Goal: Transaction & Acquisition: Purchase product/service

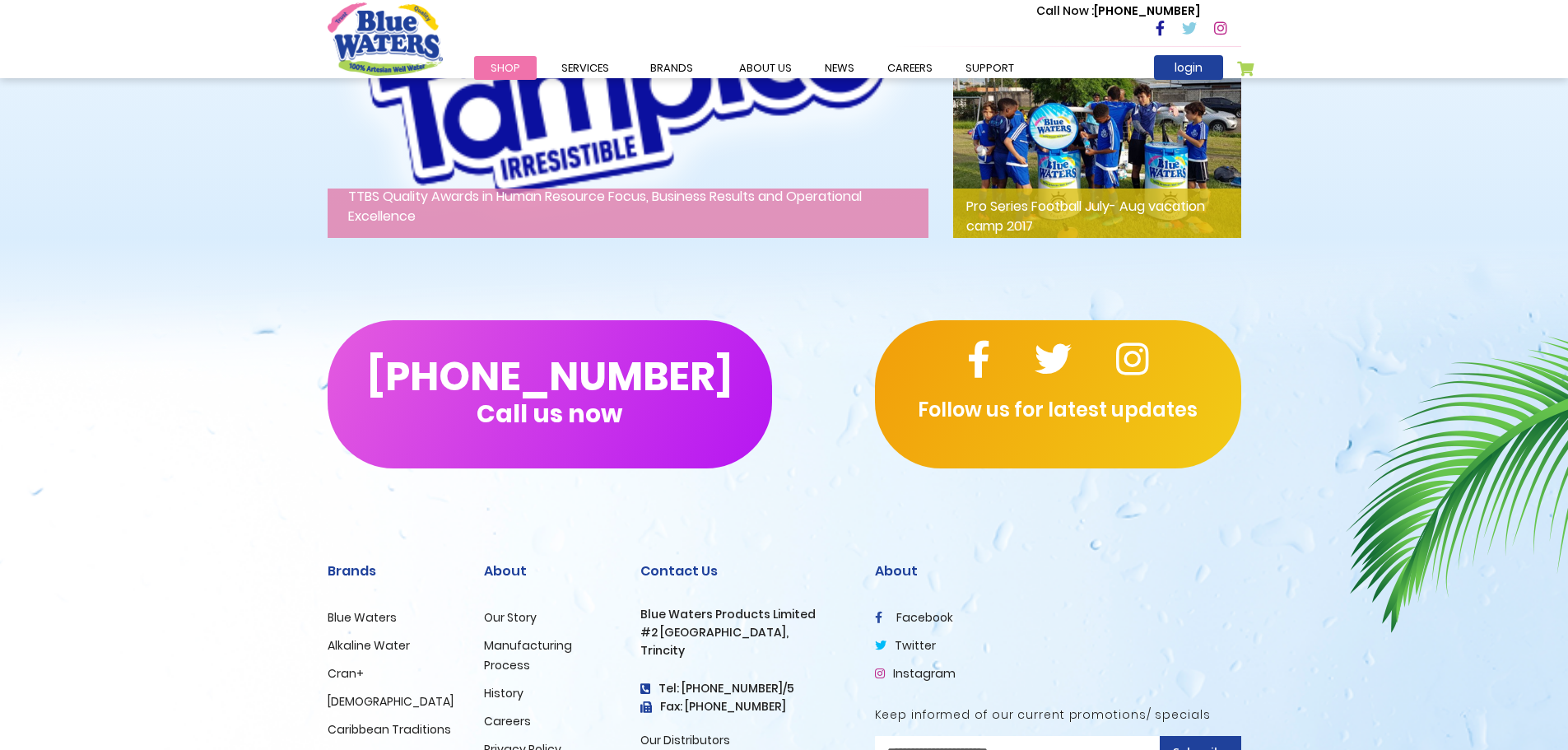
scroll to position [2356, 0]
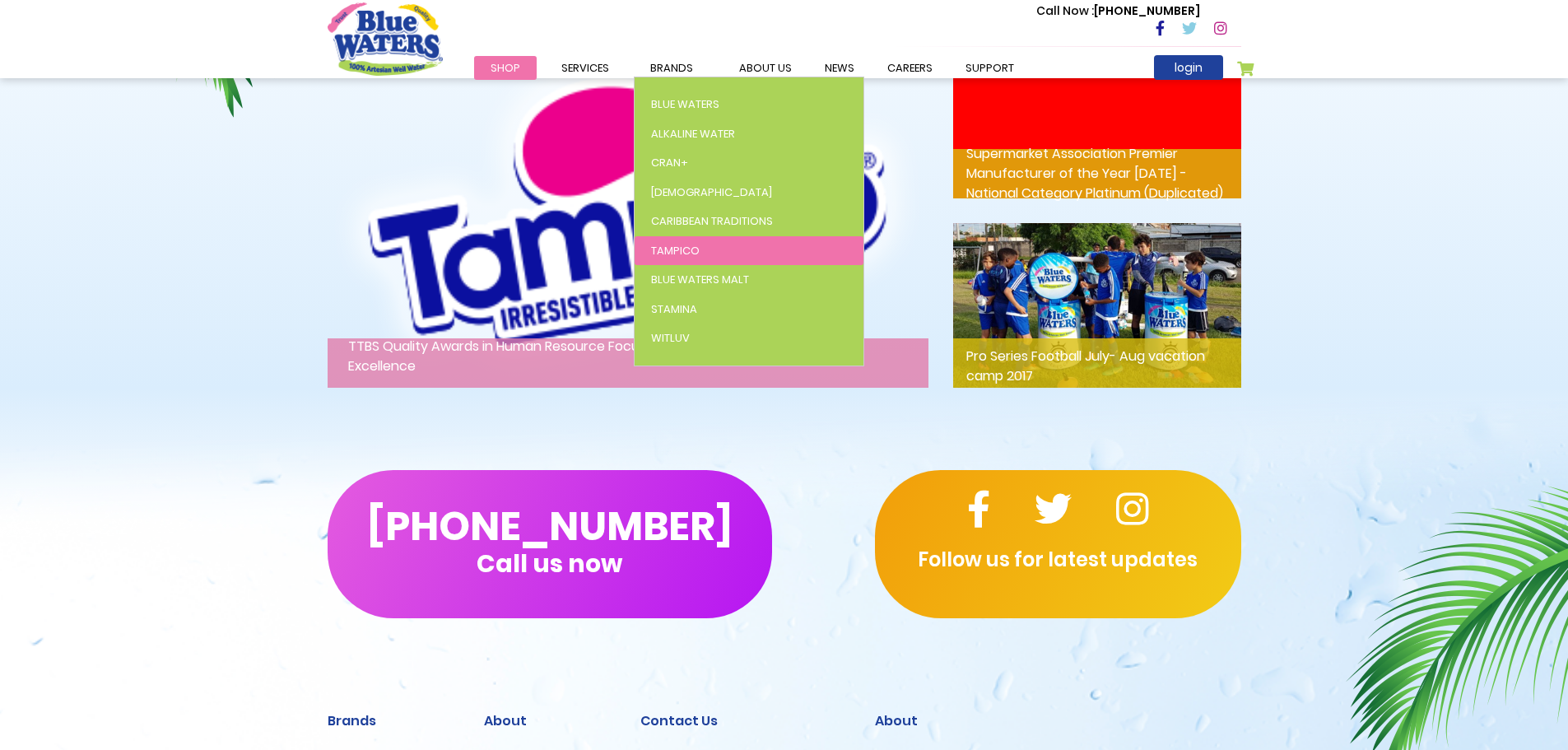
click at [680, 253] on span "Tampico" at bounding box center [675, 250] width 48 height 16
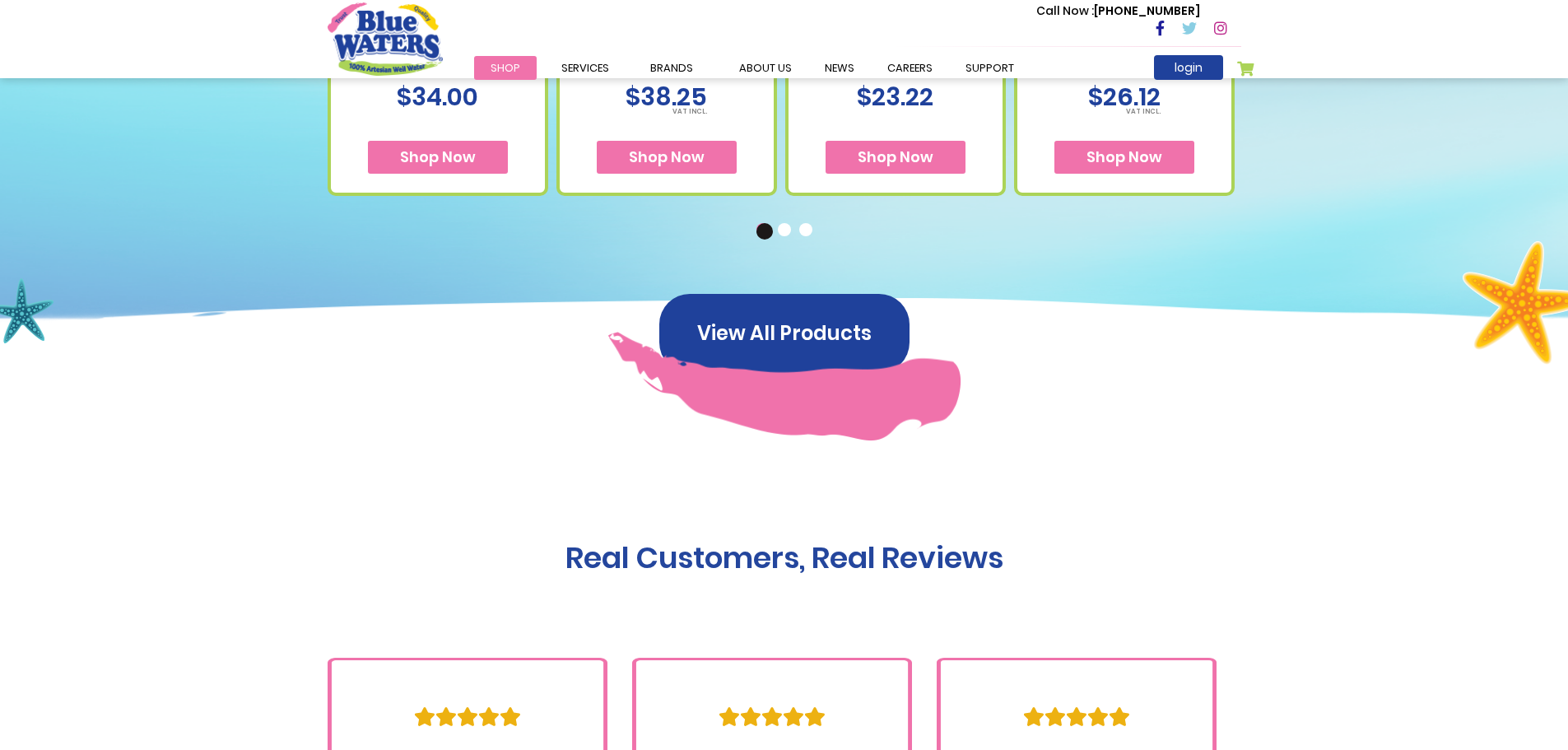
scroll to position [905, 0]
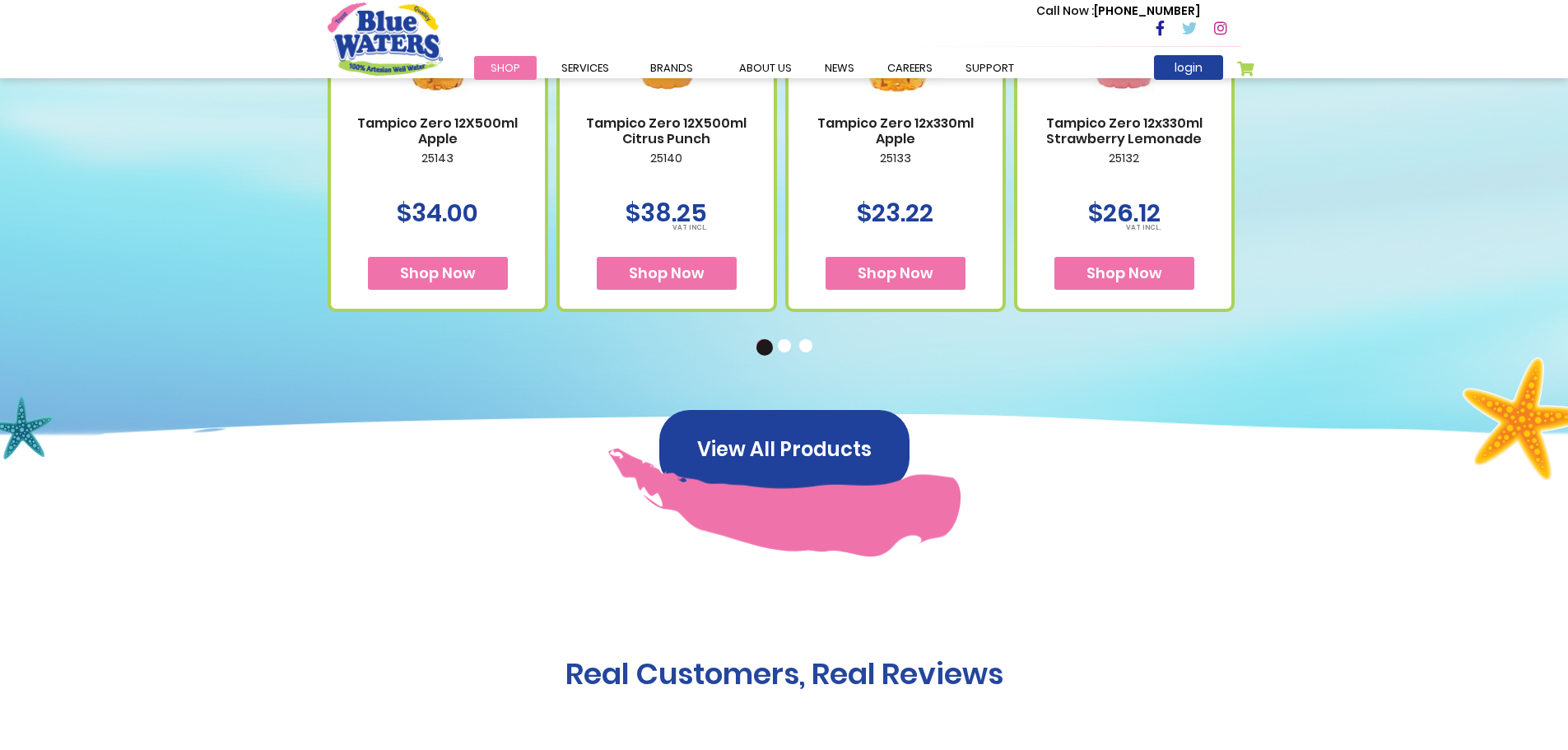
click at [784, 350] on button "2" at bounding box center [786, 348] width 17 height 17
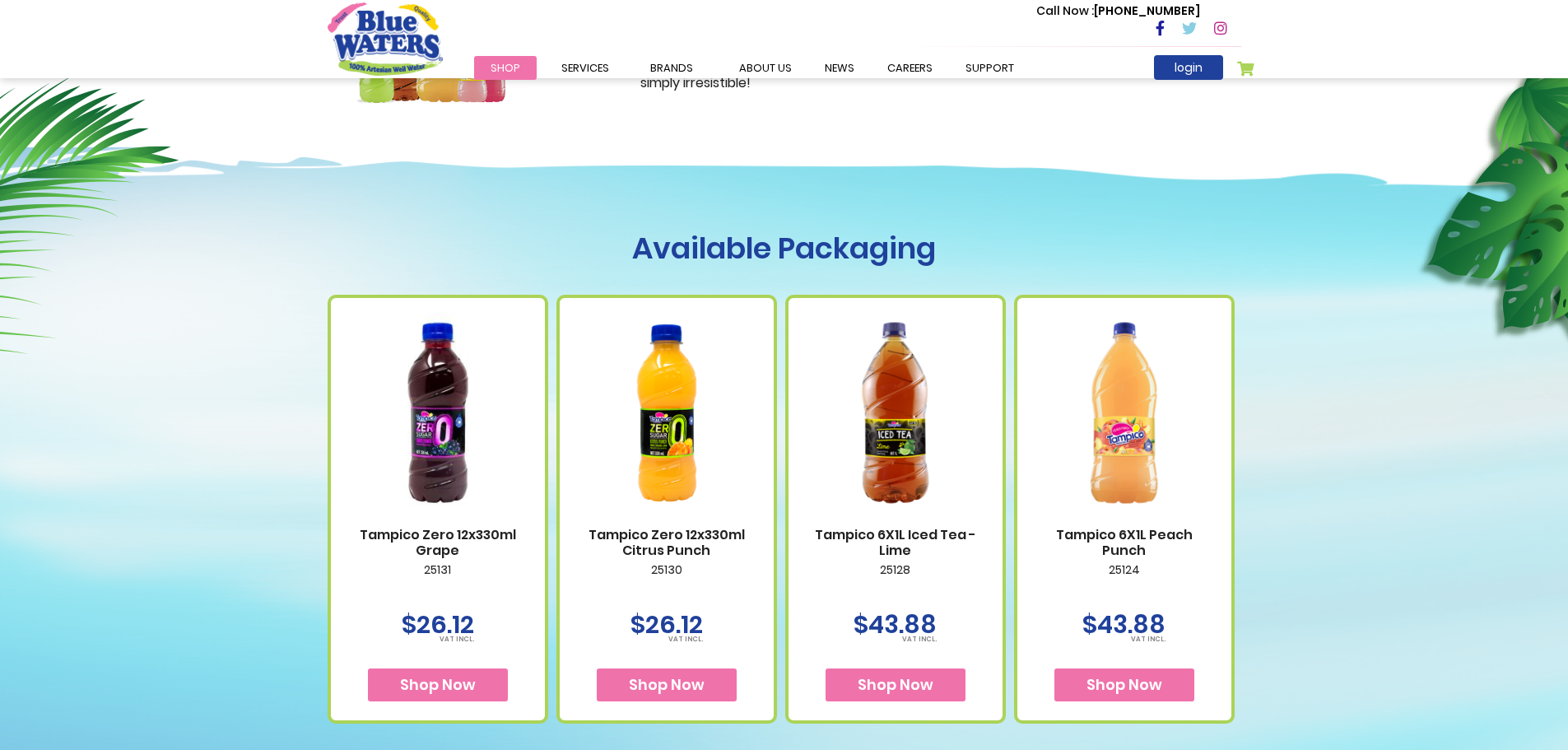
scroll to position [576, 0]
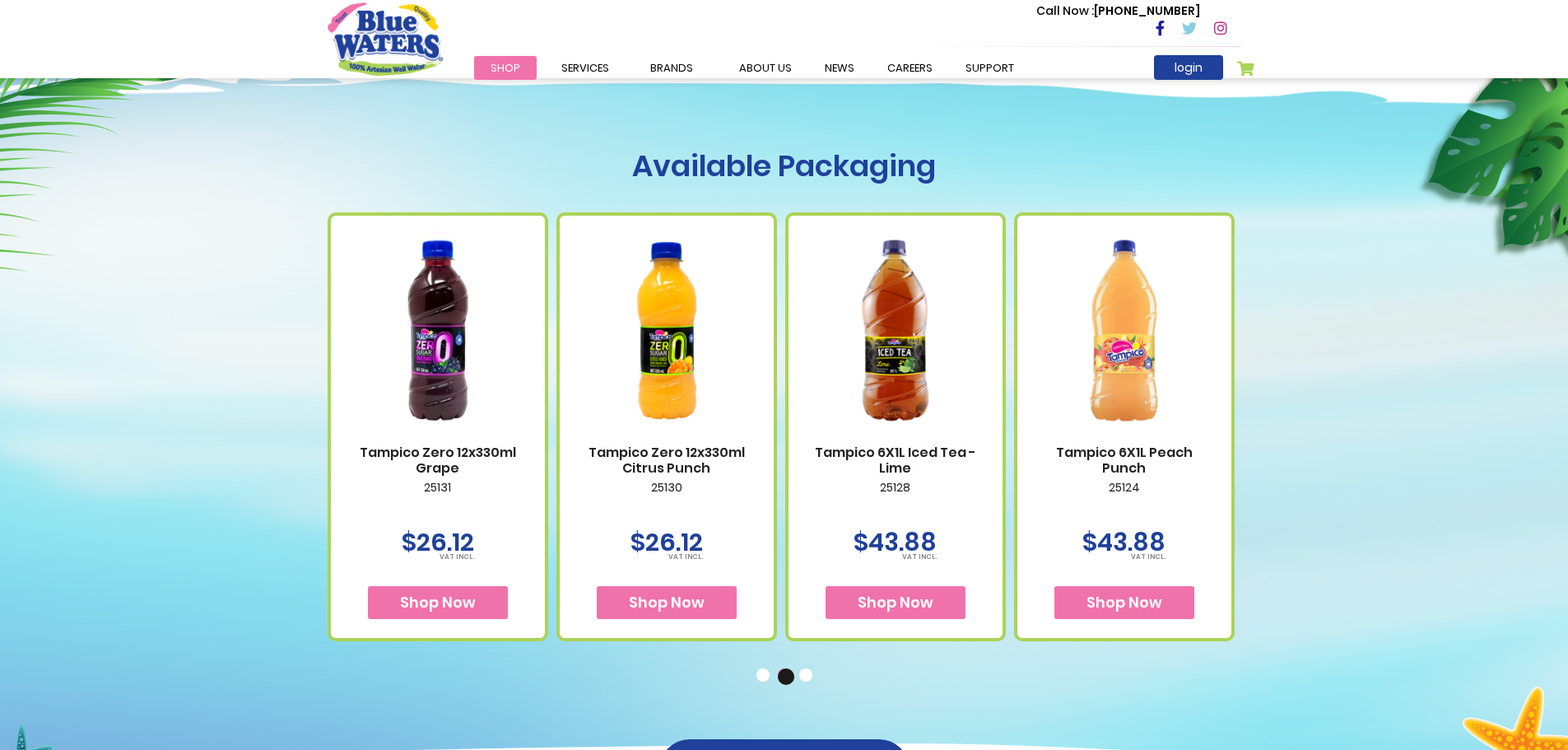
click at [810, 678] on button "3" at bounding box center [807, 677] width 17 height 17
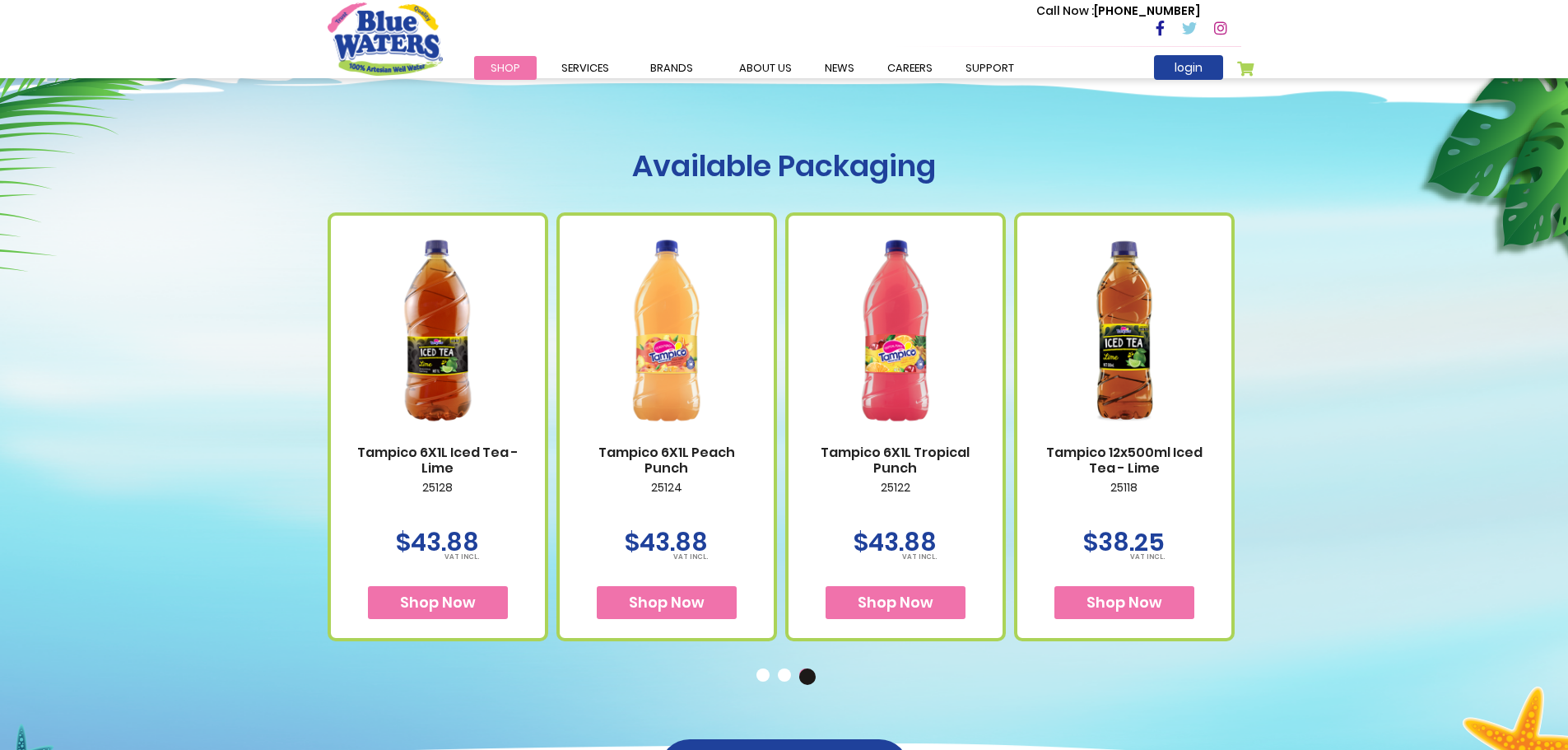
click at [765, 679] on button "1" at bounding box center [764, 677] width 17 height 17
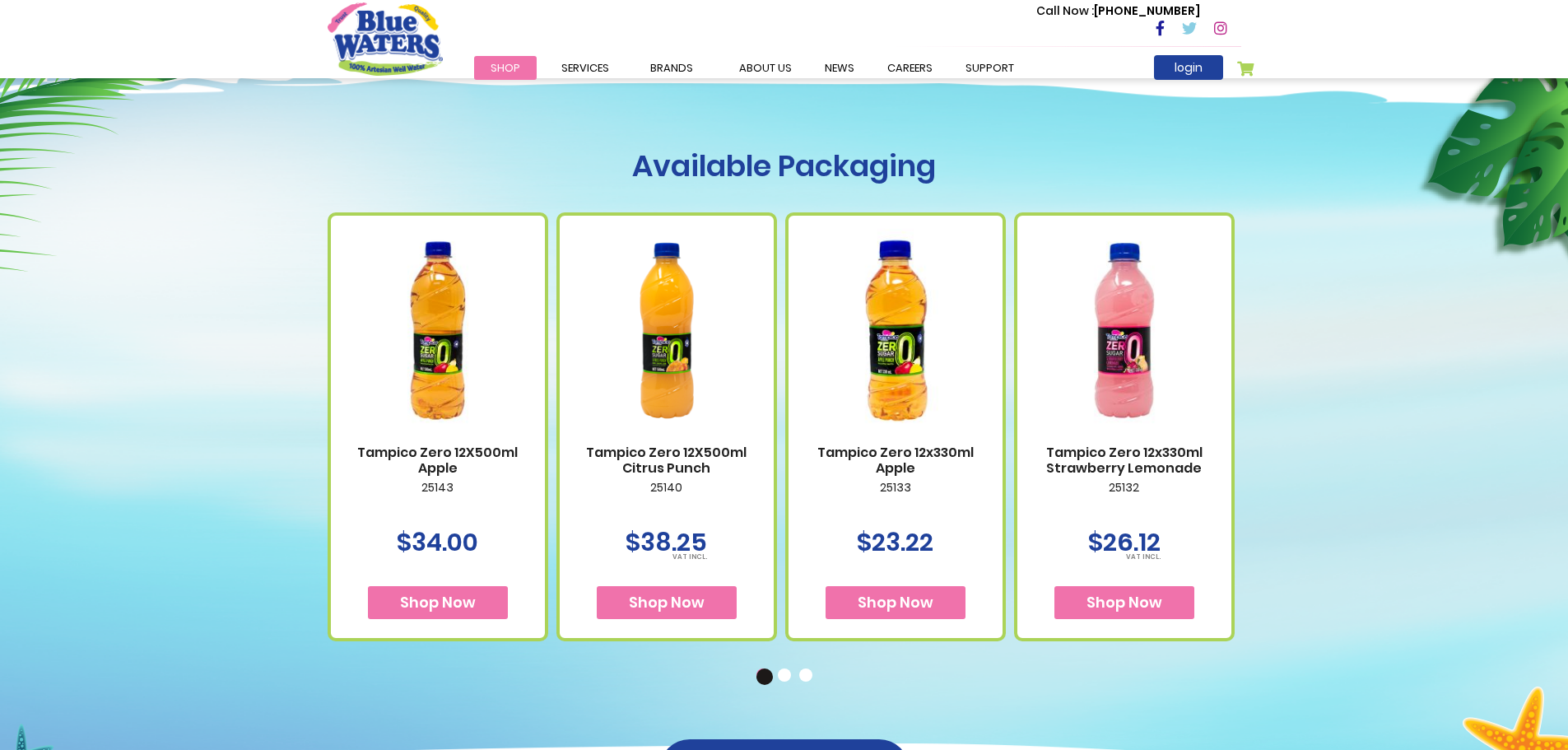
click at [779, 678] on button "2" at bounding box center [786, 677] width 17 height 17
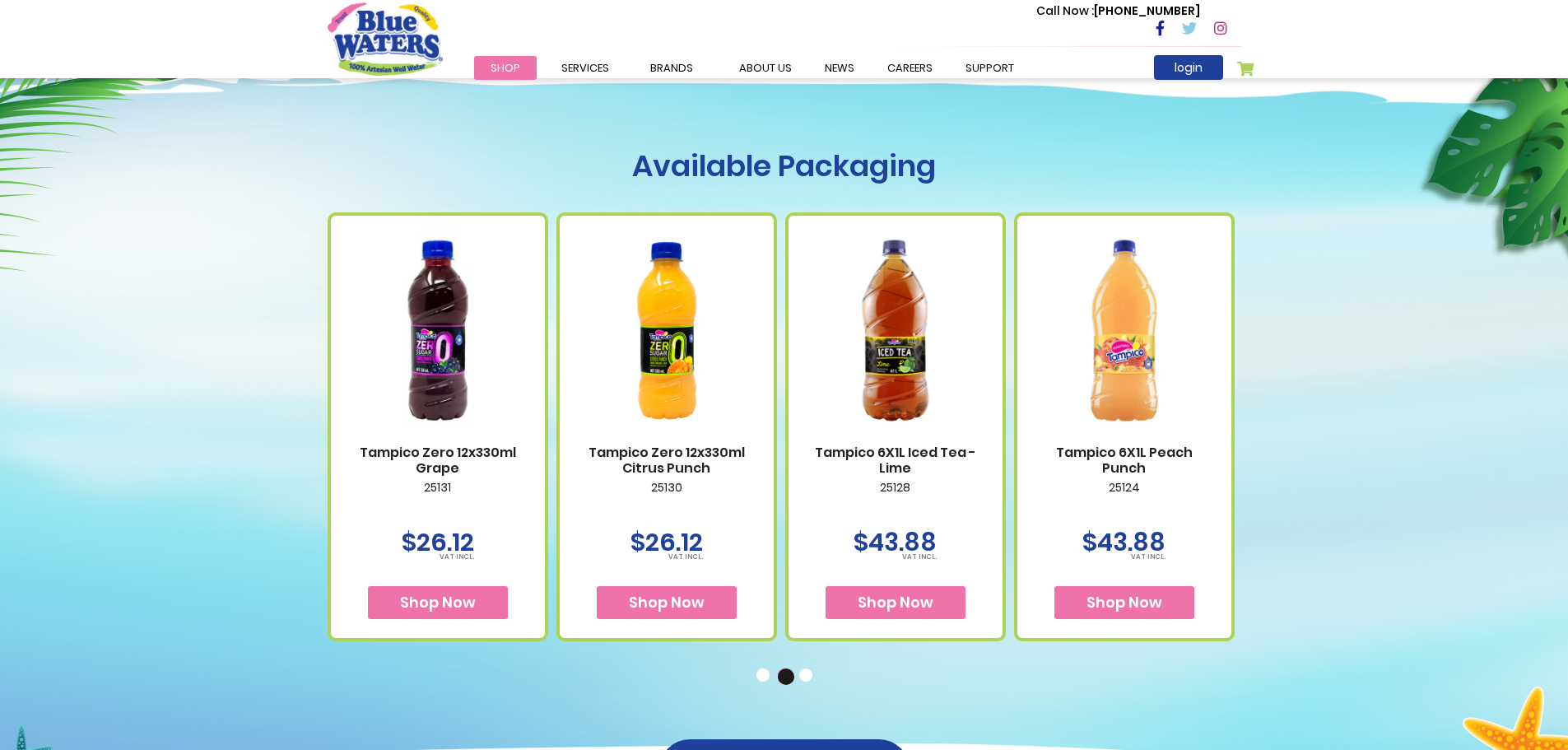
click at [765, 677] on button "1" at bounding box center [764, 677] width 17 height 17
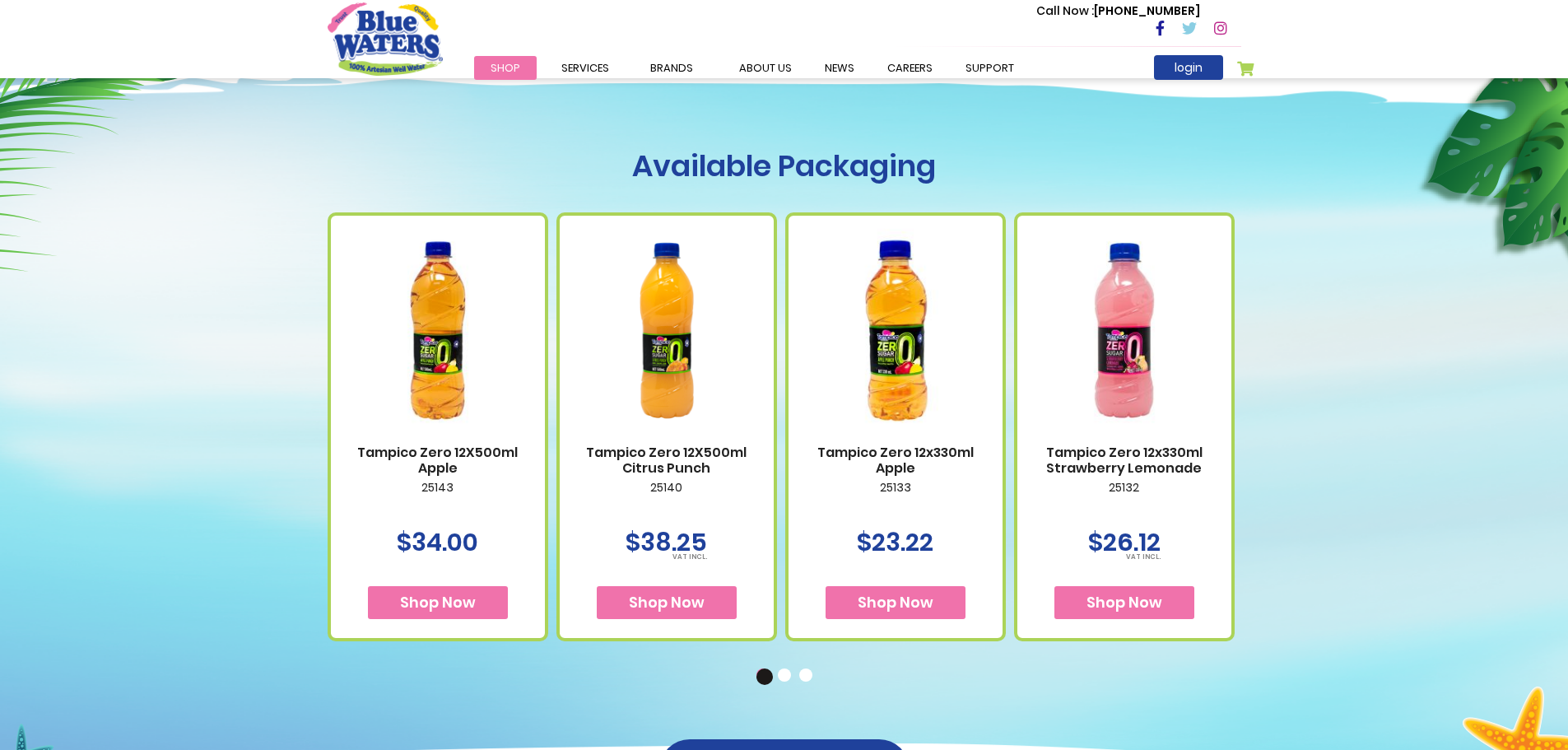
click at [783, 678] on button "2" at bounding box center [786, 677] width 17 height 17
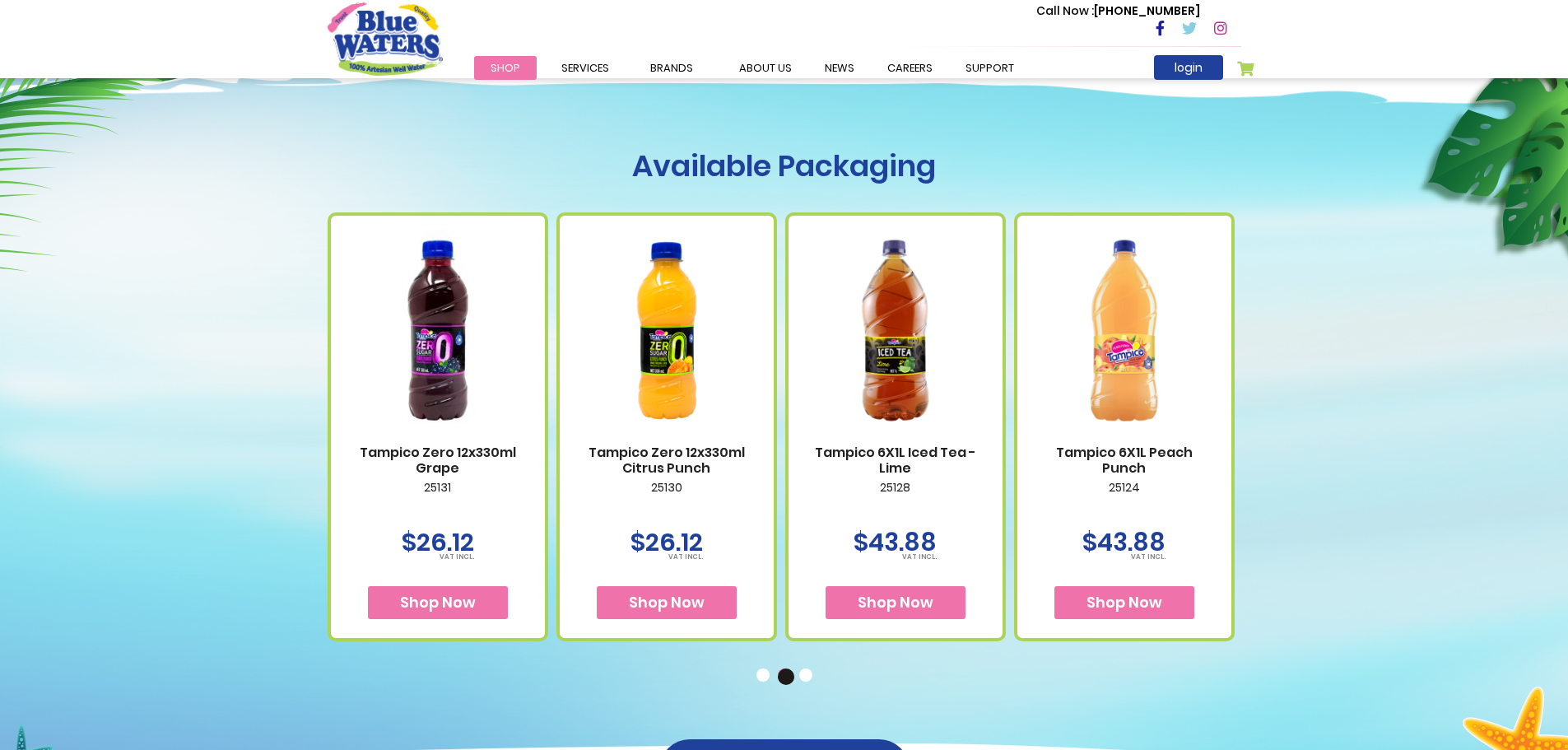
click at [759, 677] on button "1" at bounding box center [764, 677] width 17 height 17
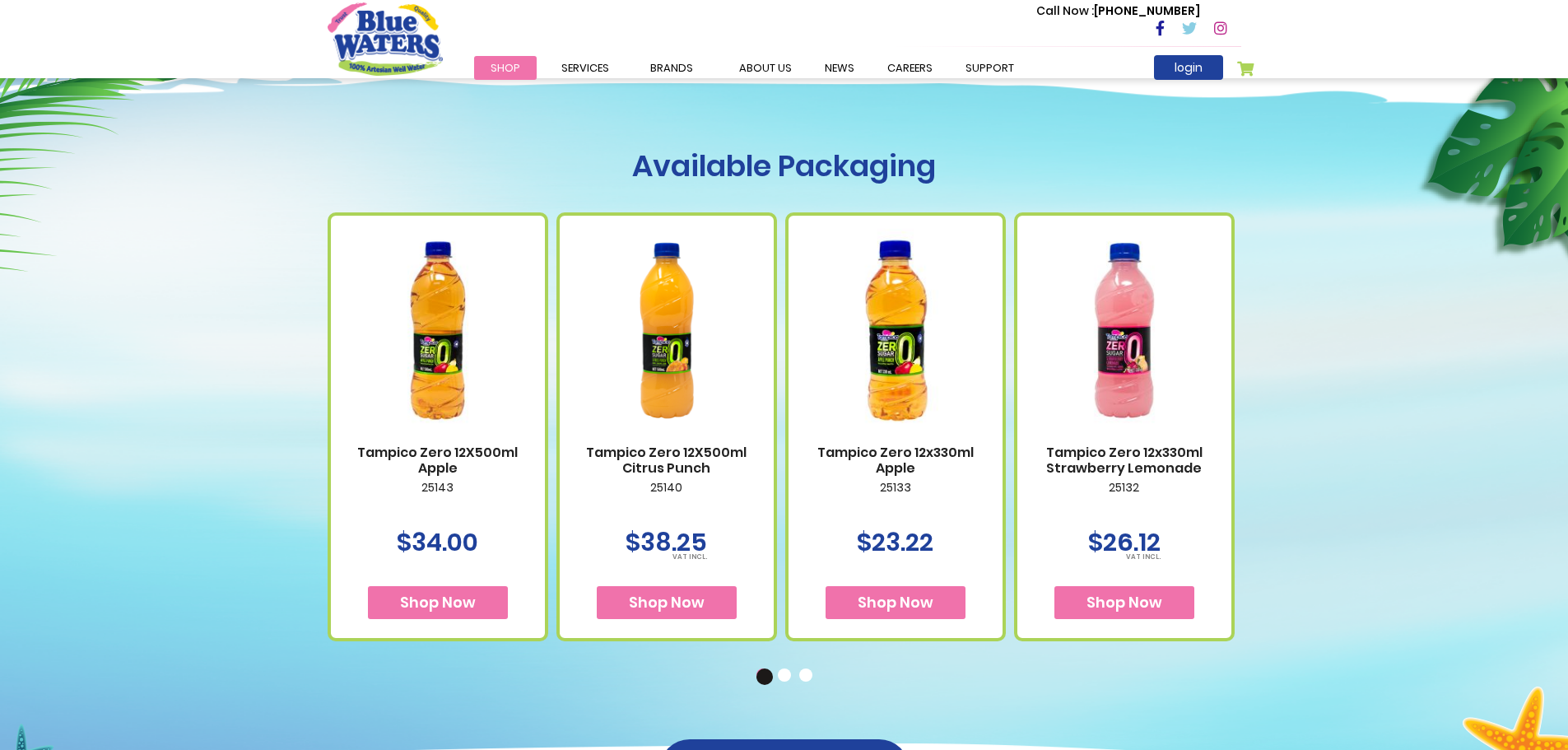
click at [785, 675] on button "2" at bounding box center [786, 677] width 17 height 17
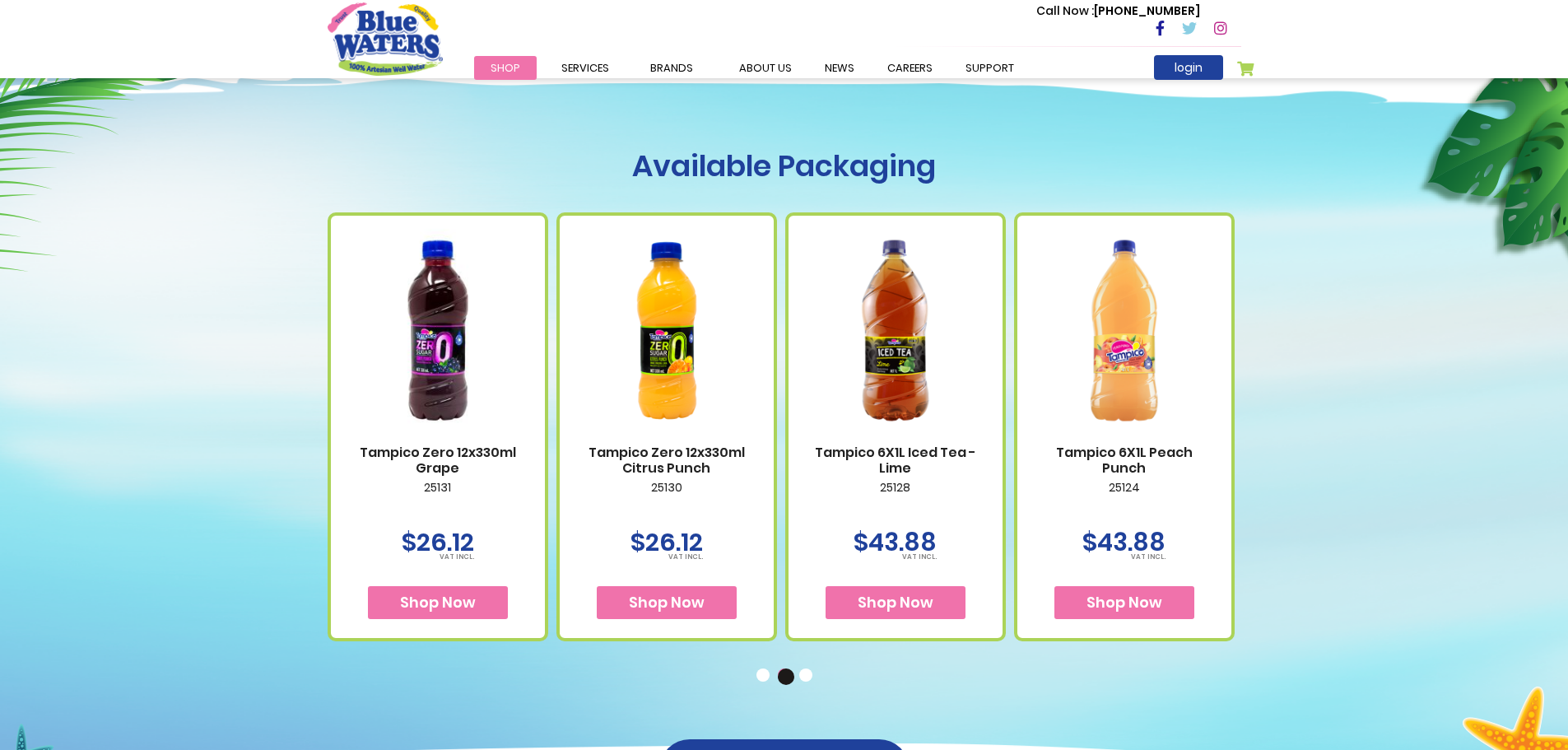
click at [802, 671] on button "3" at bounding box center [807, 677] width 17 height 17
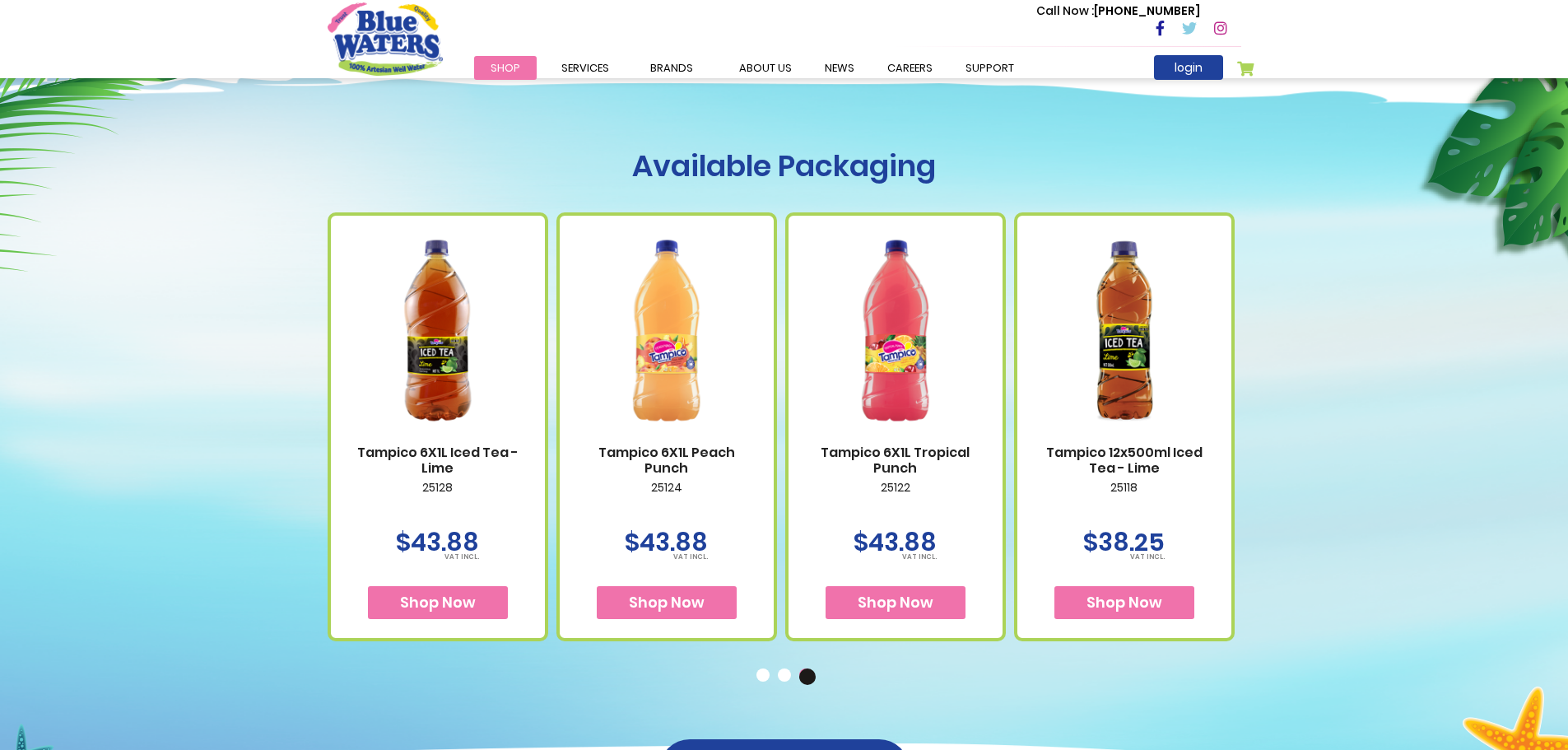
click at [764, 682] on button "1" at bounding box center [764, 677] width 17 height 17
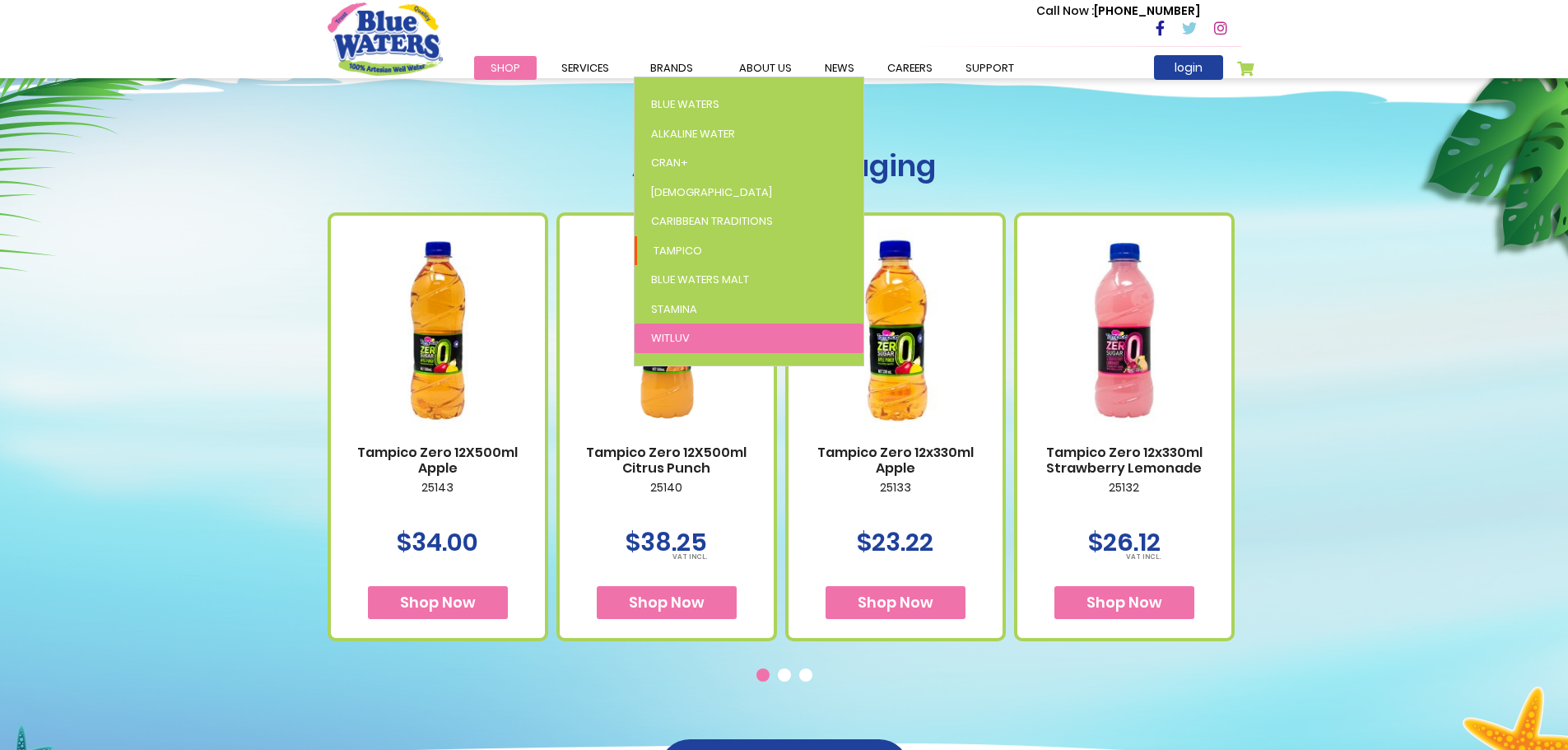
click at [700, 342] on link "WitLuv" at bounding box center [749, 338] width 229 height 30
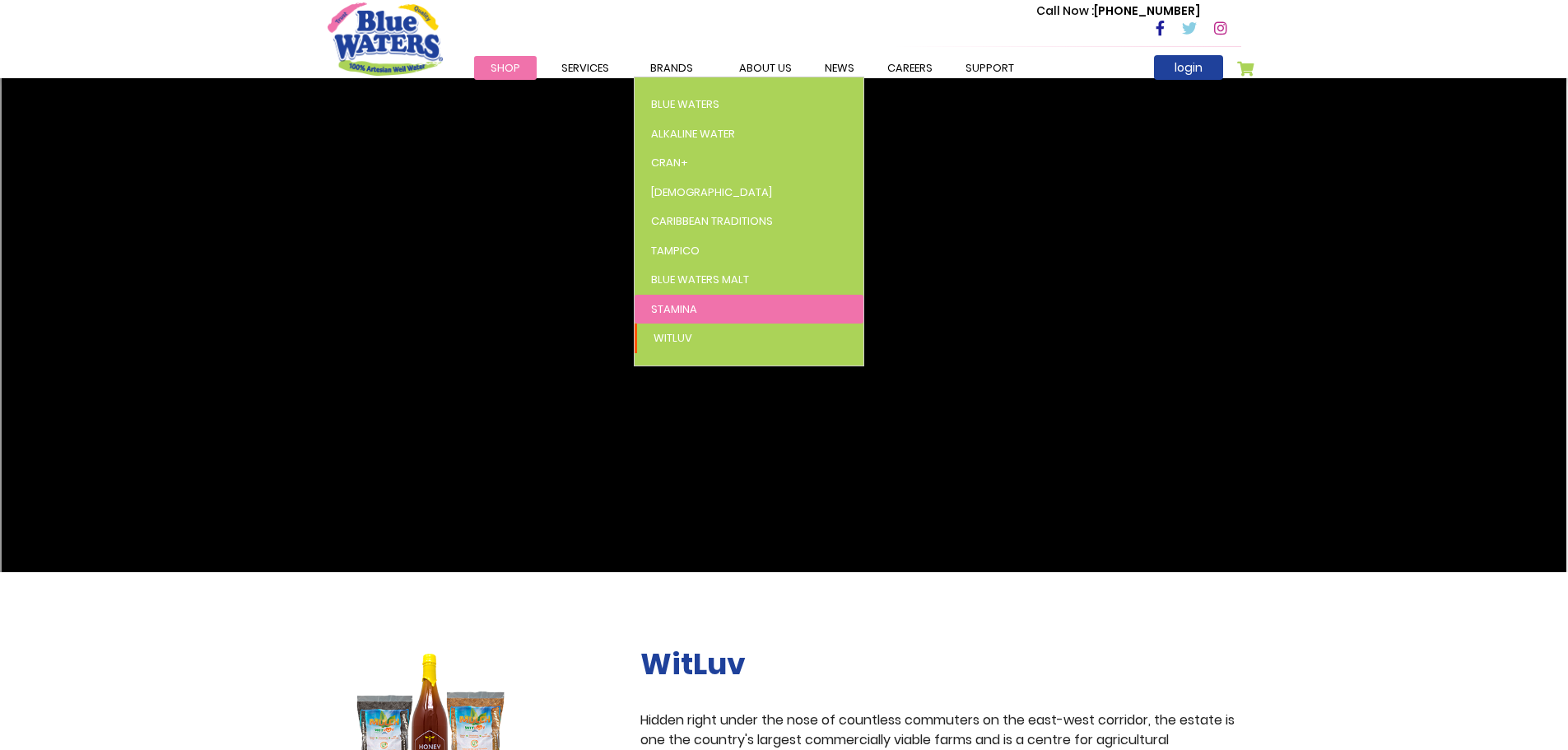
click at [684, 314] on span "Stamina" at bounding box center [674, 309] width 46 height 16
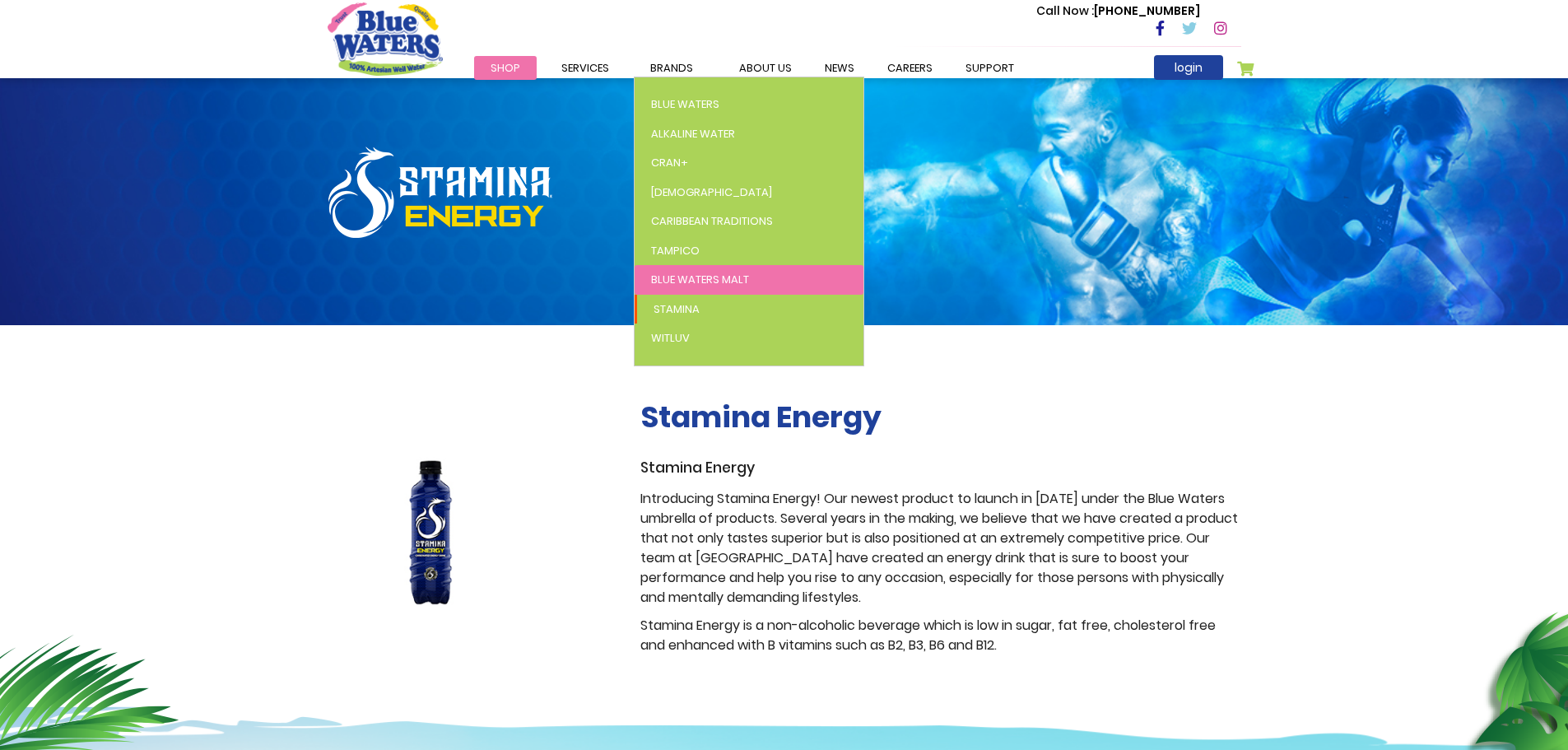
click at [667, 283] on span "Blue Waters Malt" at bounding box center [699, 279] width 98 height 16
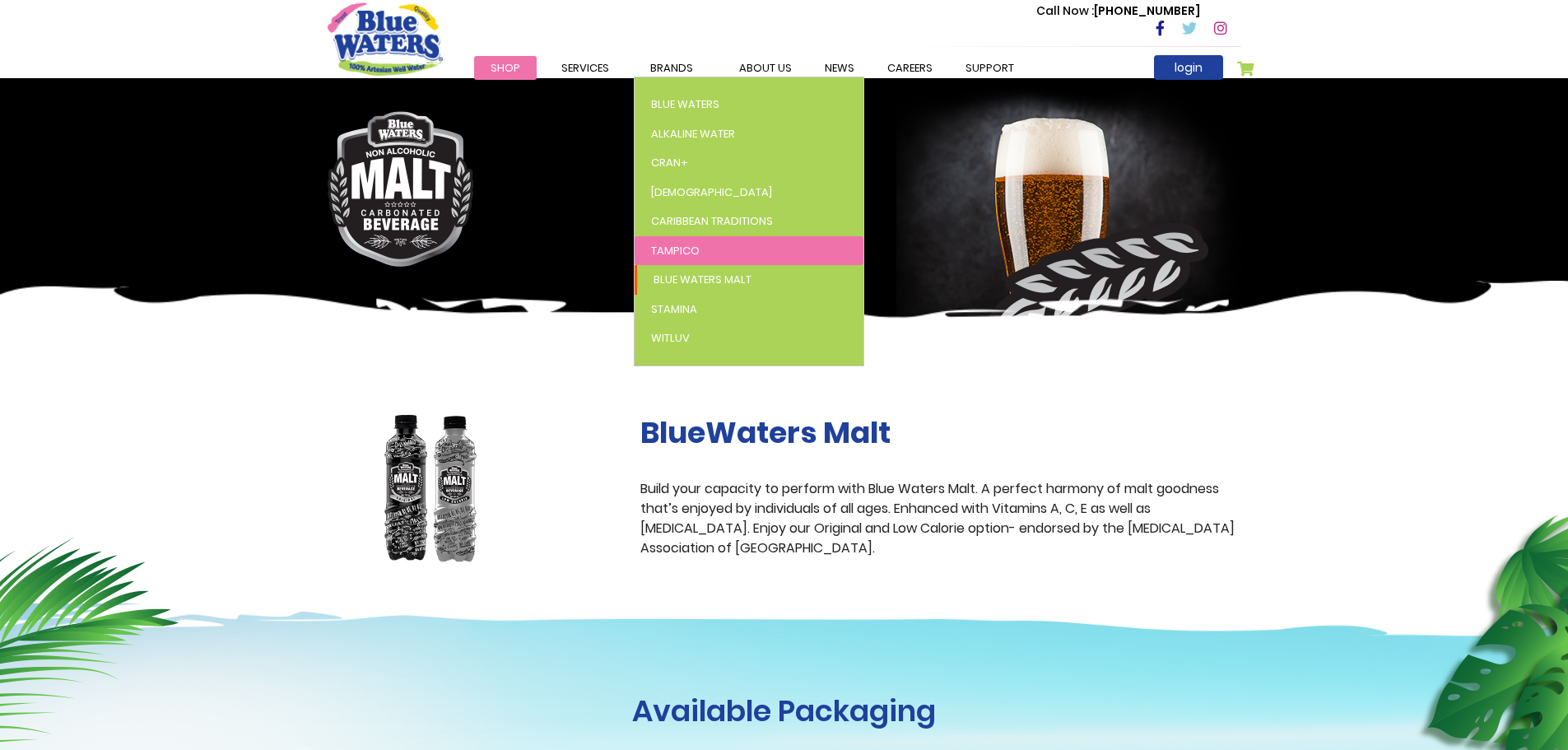
click at [694, 248] on span "Tampico" at bounding box center [675, 250] width 48 height 16
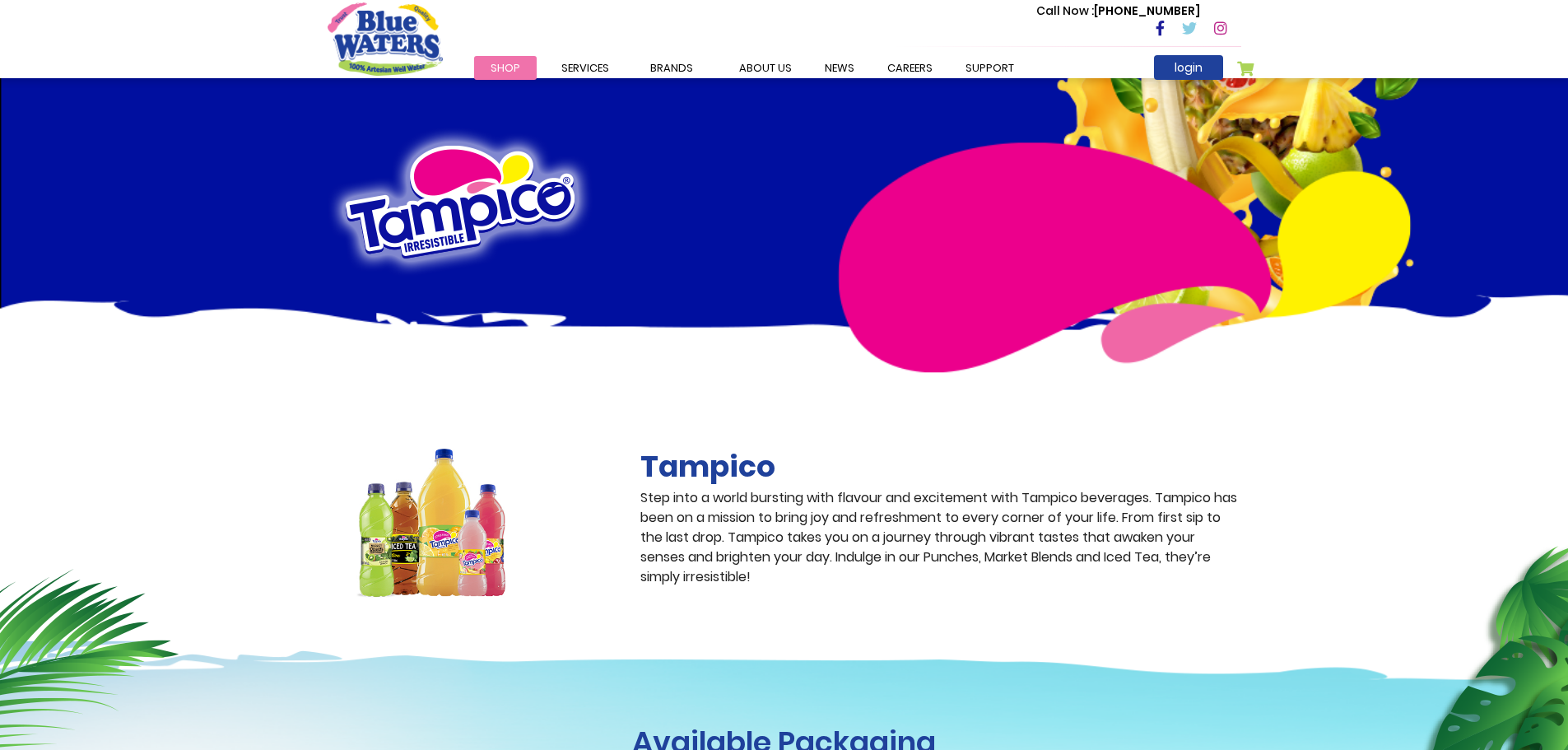
click at [663, 67] on span "Brands" at bounding box center [672, 68] width 43 height 16
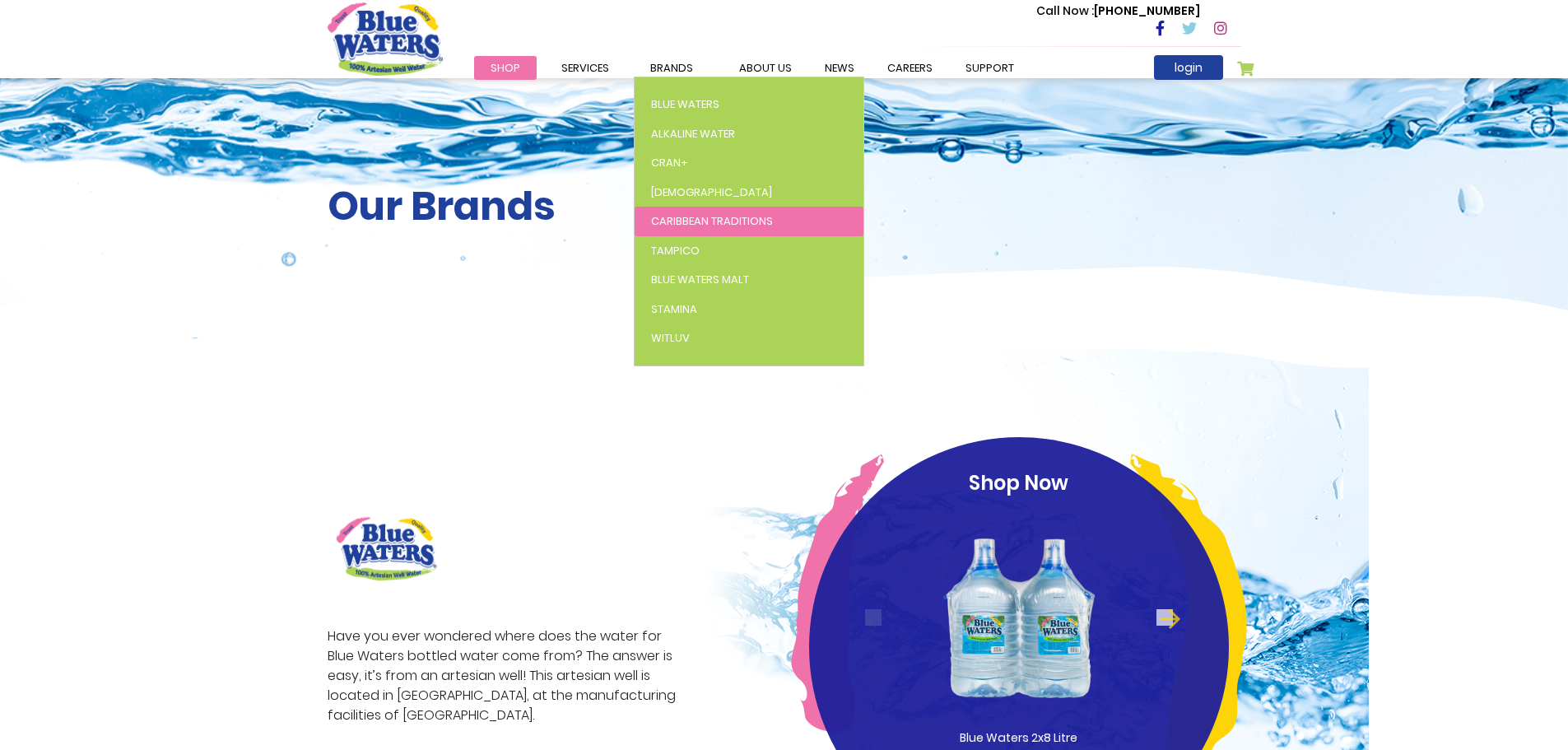
click at [672, 216] on span "Caribbean Traditions" at bounding box center [712, 220] width 122 height 16
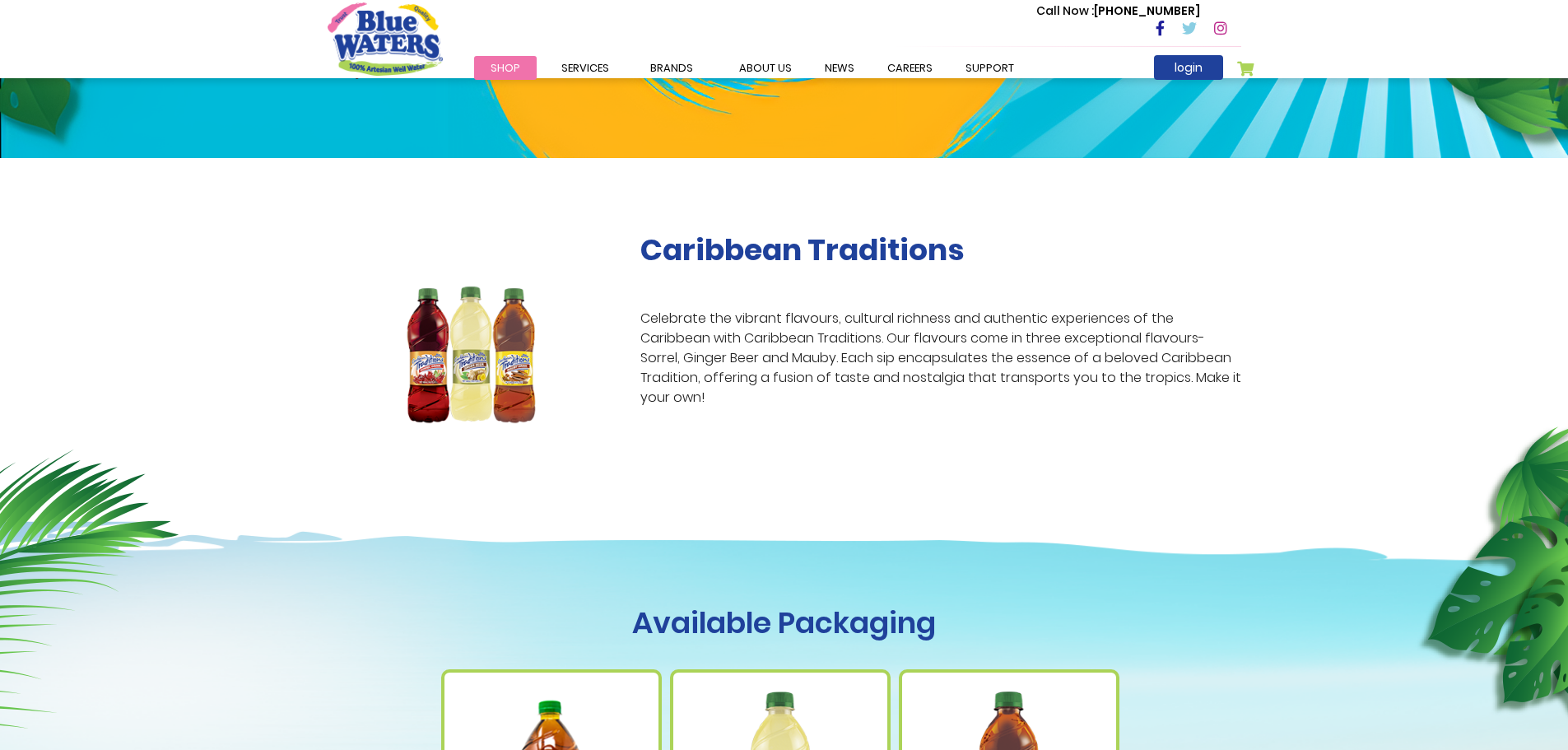
scroll to position [164, 0]
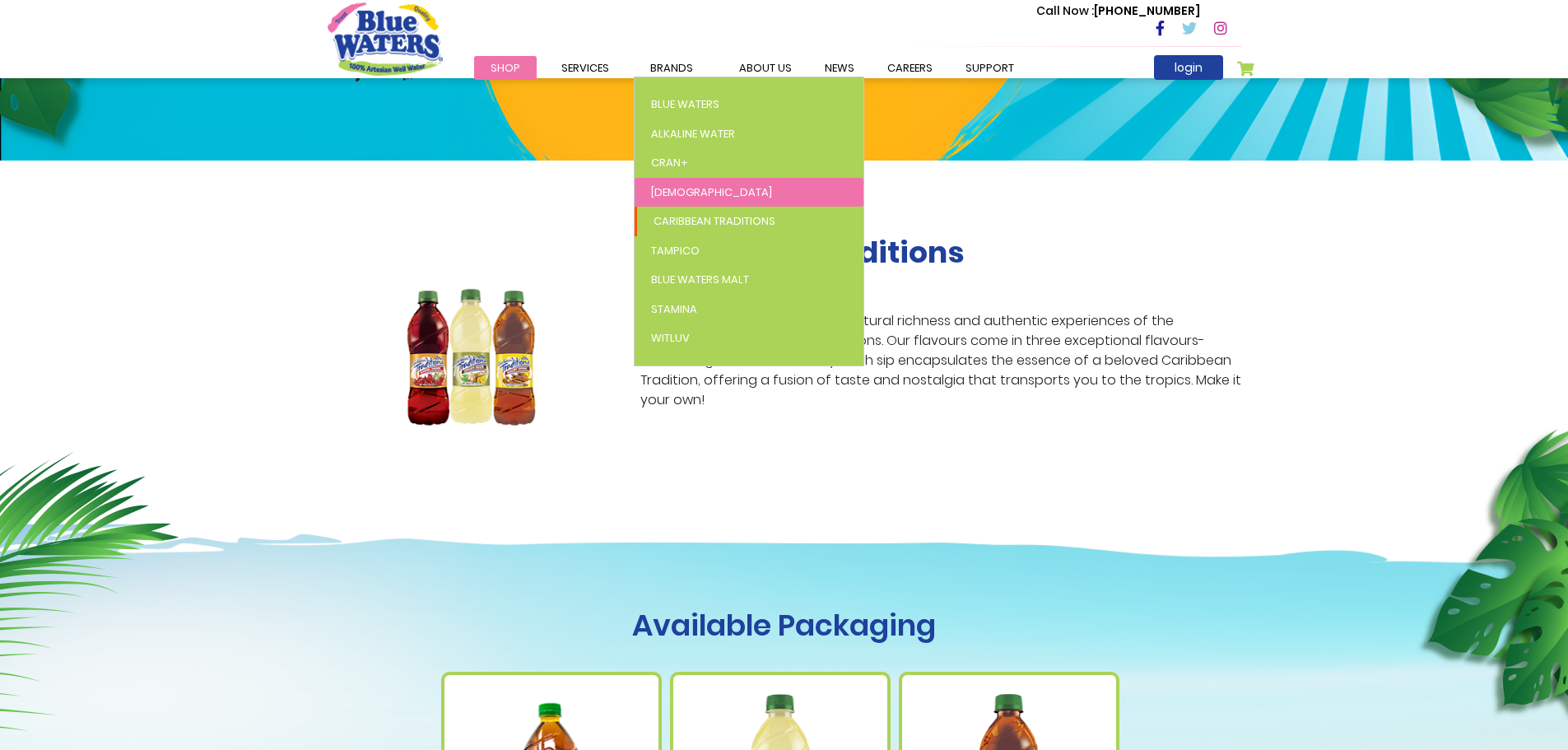
click at [682, 199] on link "[DEMOGRAPHIC_DATA]" at bounding box center [749, 192] width 229 height 30
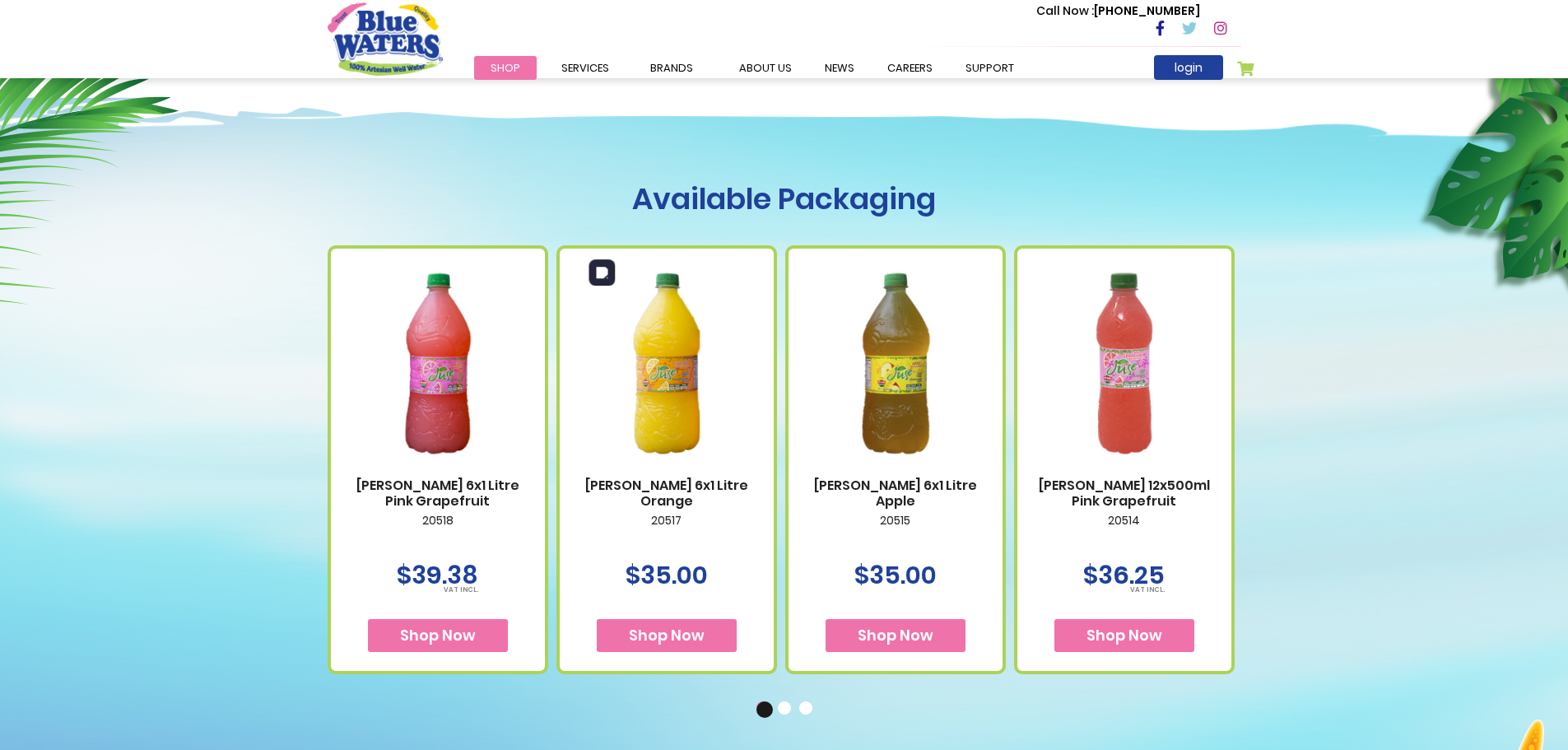
scroll to position [576, 0]
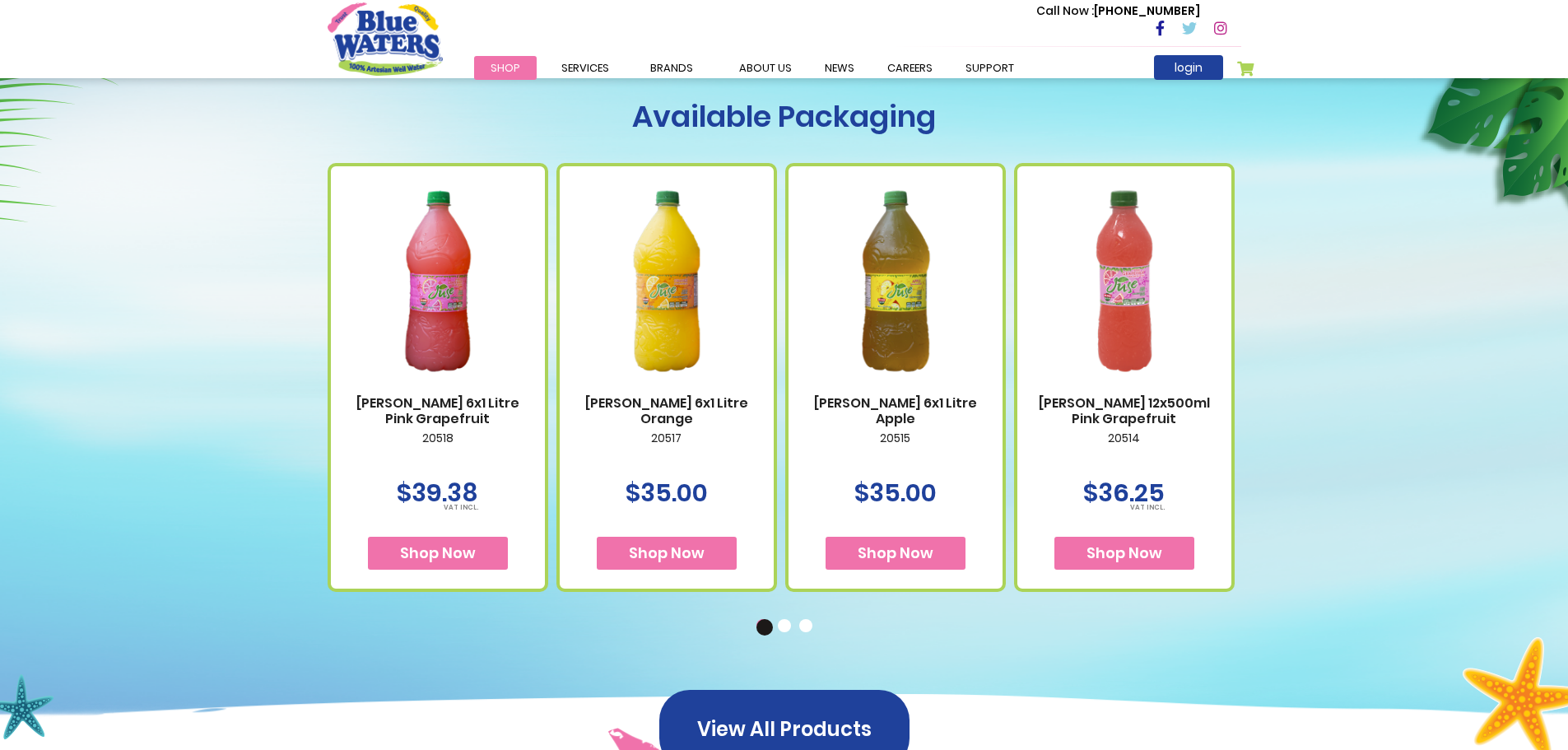
click at [784, 630] on button "2" at bounding box center [786, 627] width 17 height 17
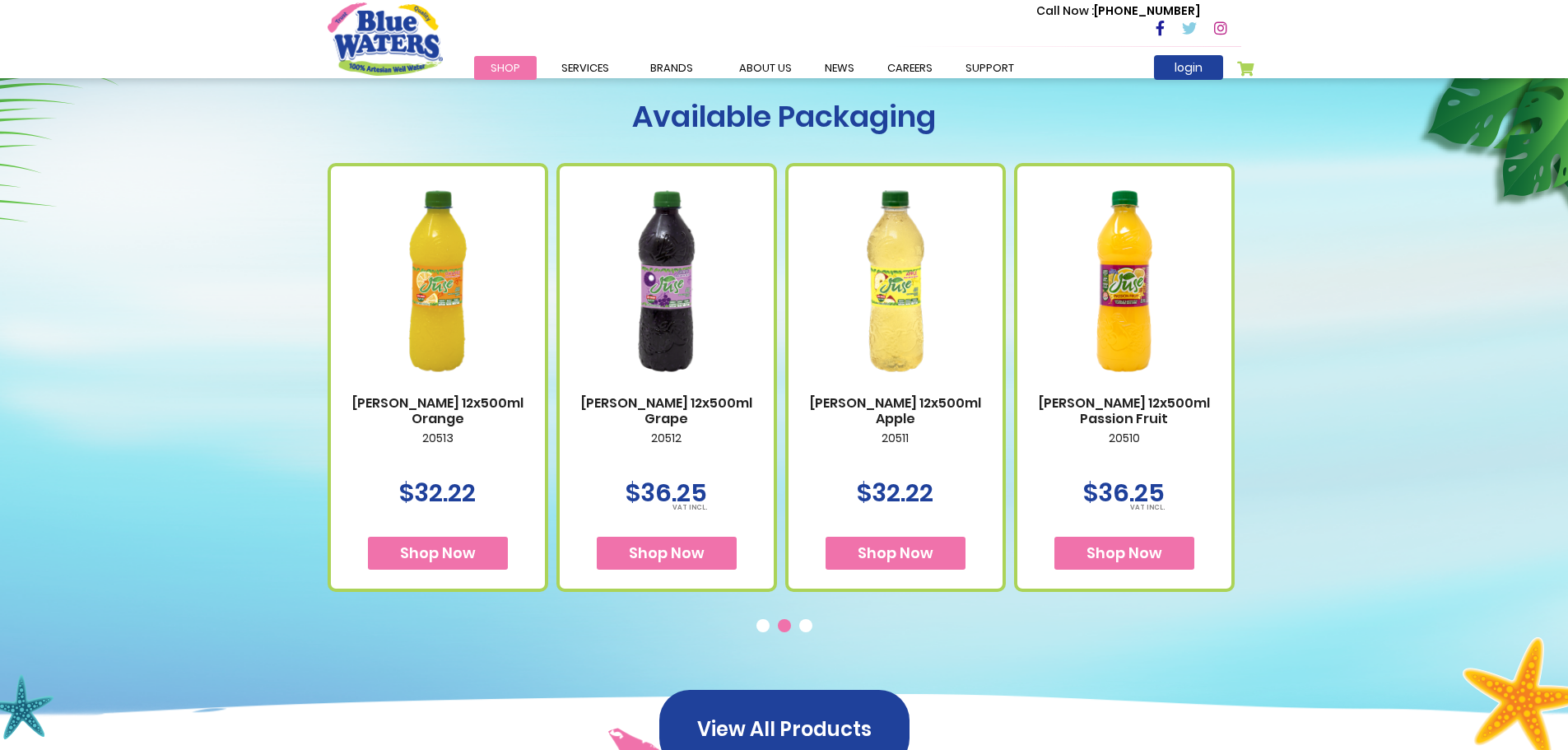
click at [784, 630] on button "2" at bounding box center [786, 627] width 17 height 17
click at [809, 629] on button "3" at bounding box center [807, 627] width 17 height 17
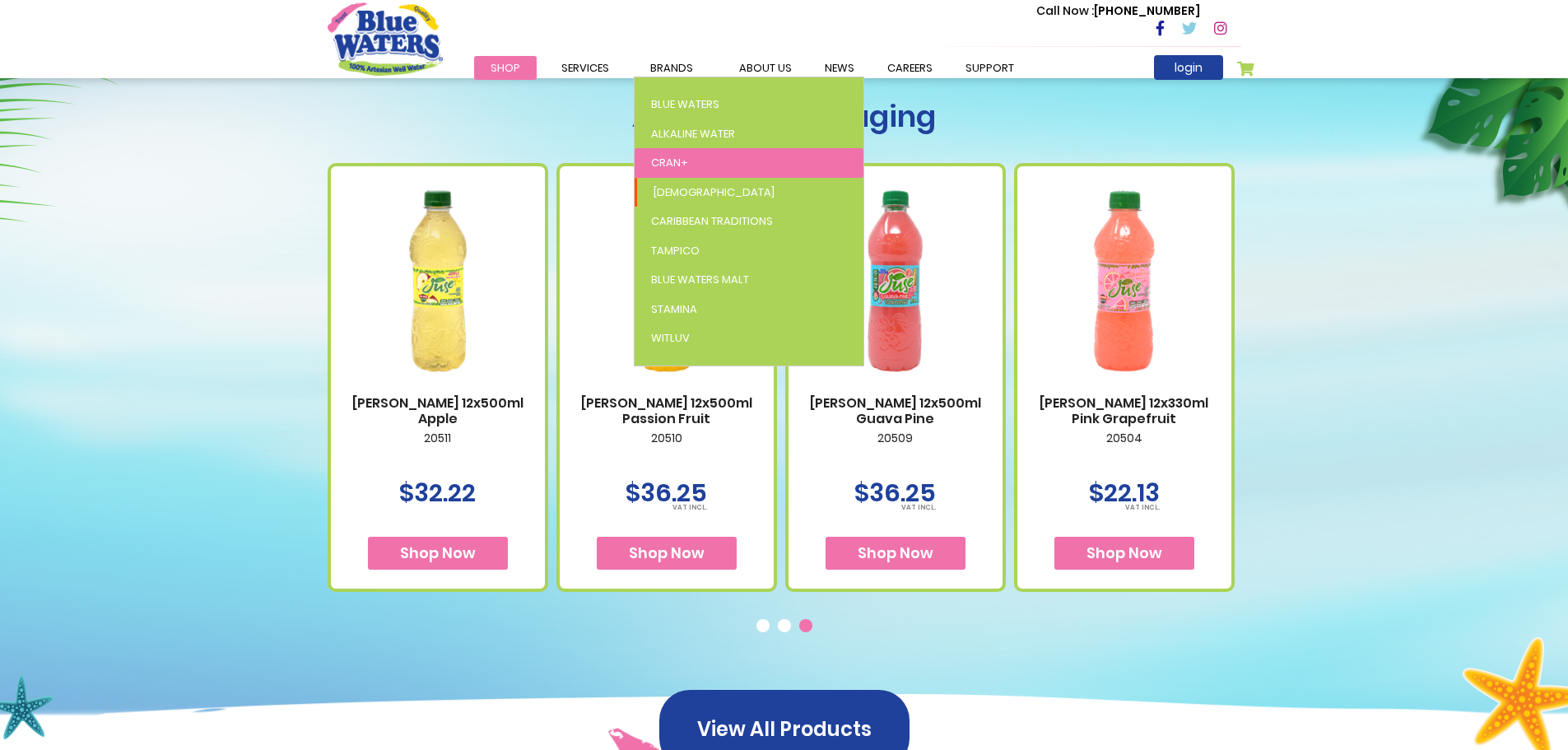
click at [679, 156] on span "Cran+" at bounding box center [670, 163] width 37 height 16
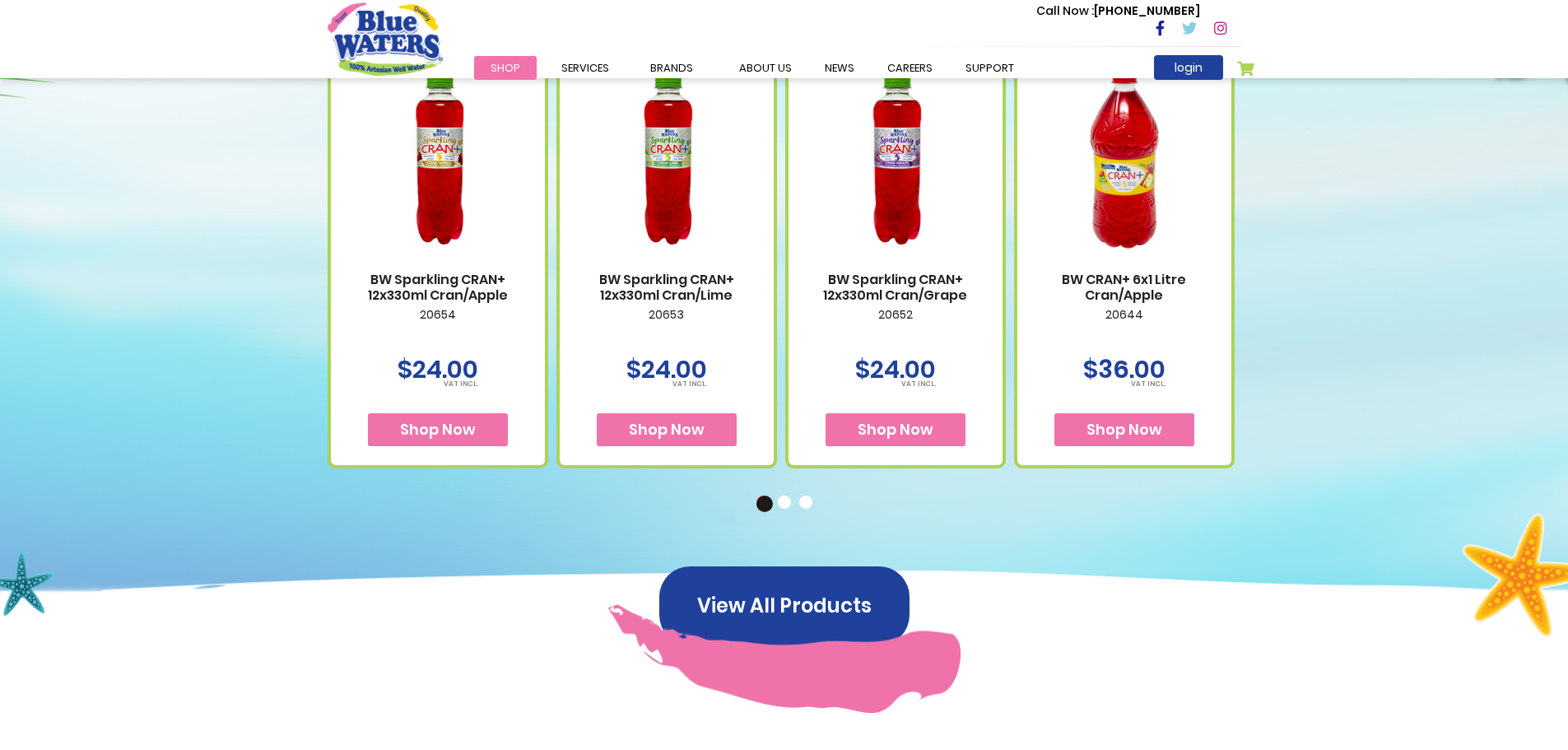
scroll to position [1071, 0]
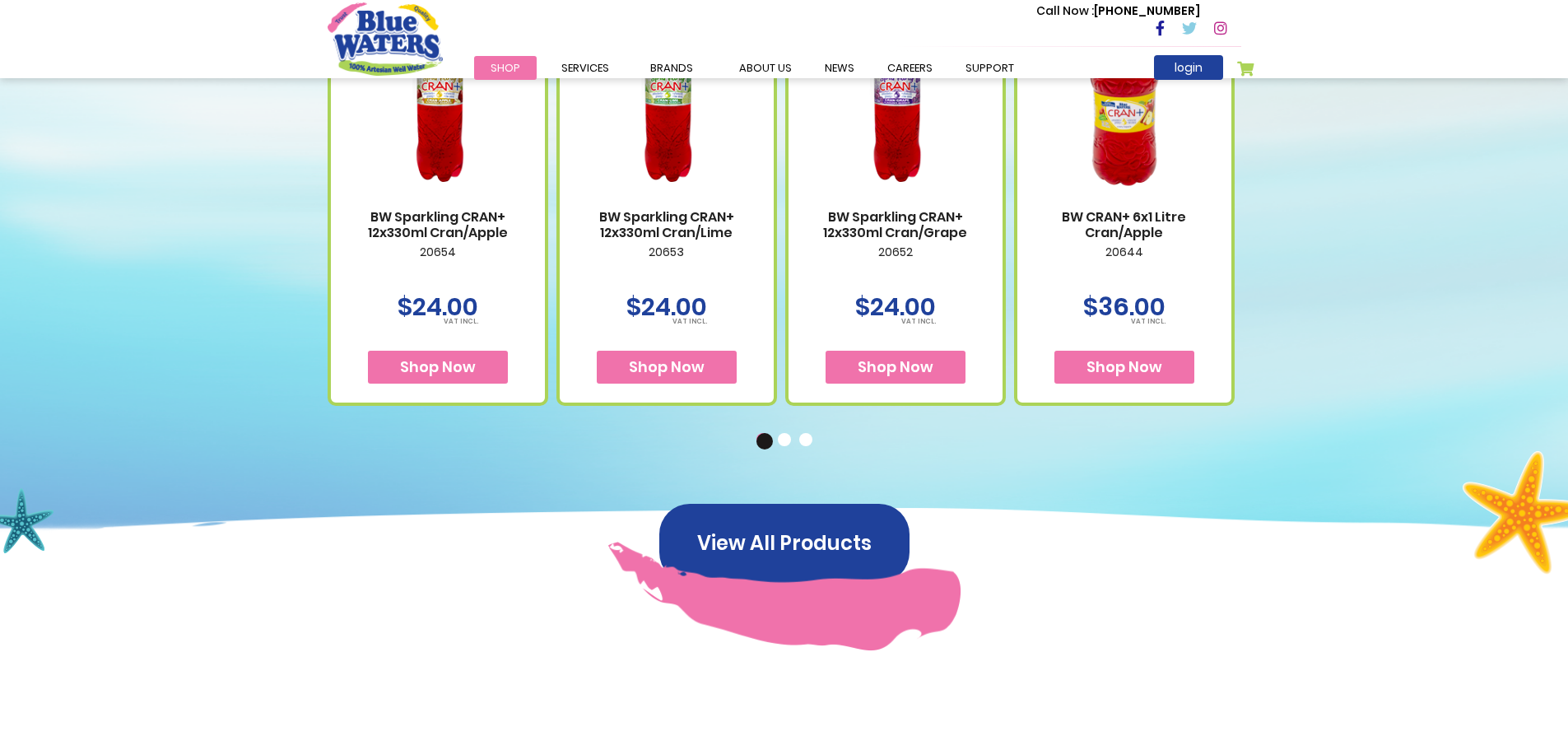
click at [780, 441] on button "2" at bounding box center [786, 441] width 17 height 17
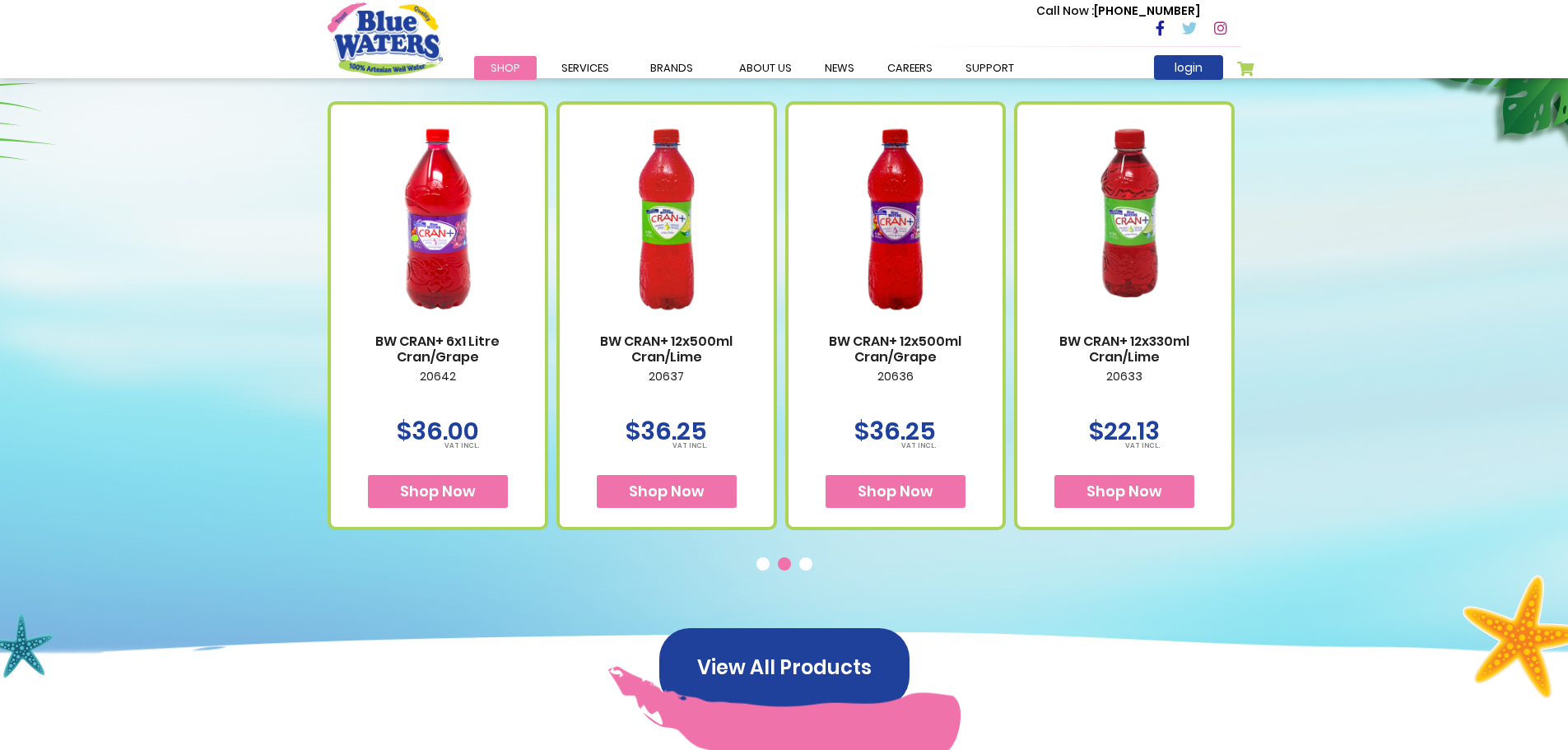
scroll to position [905, 0]
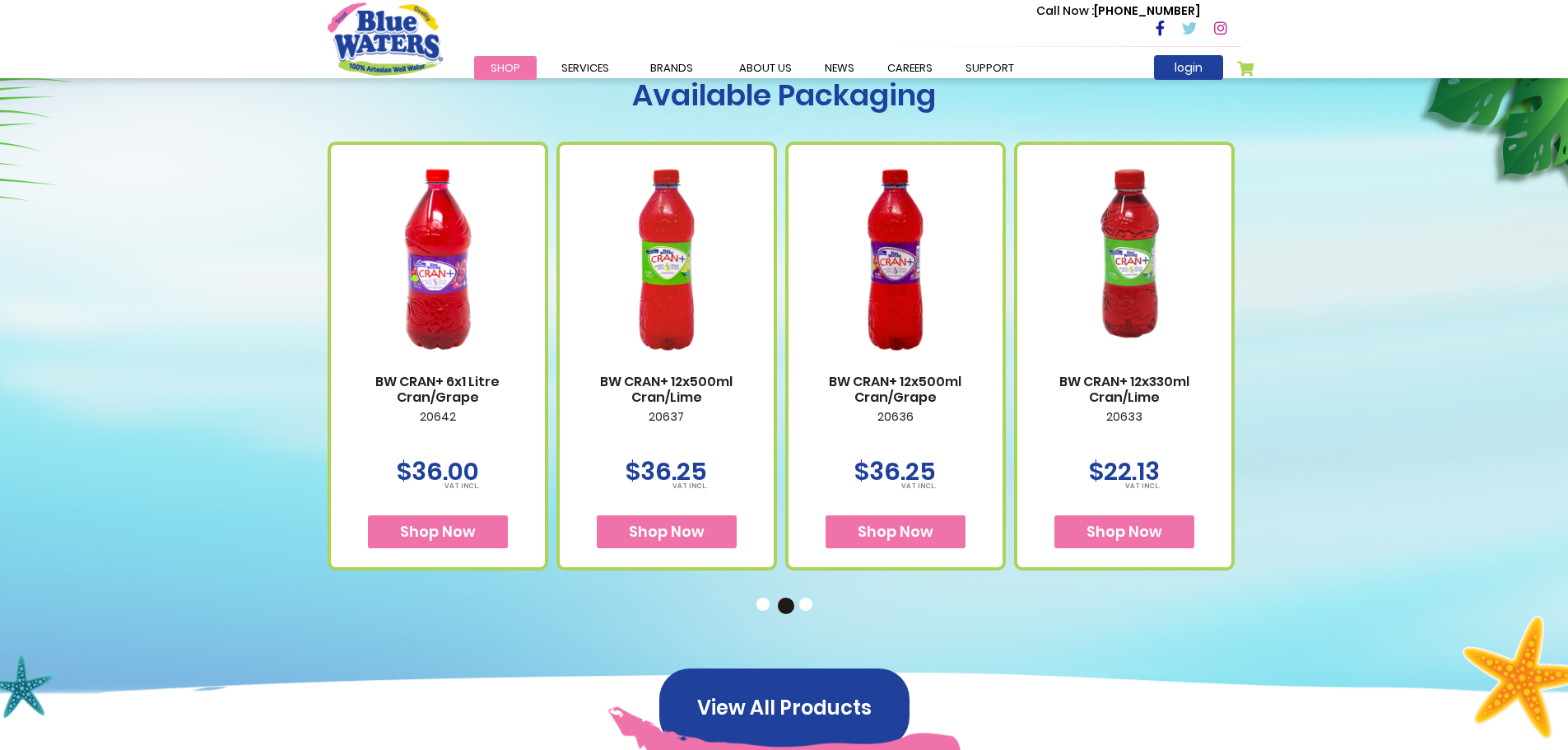
click at [810, 604] on button "3" at bounding box center [807, 606] width 17 height 17
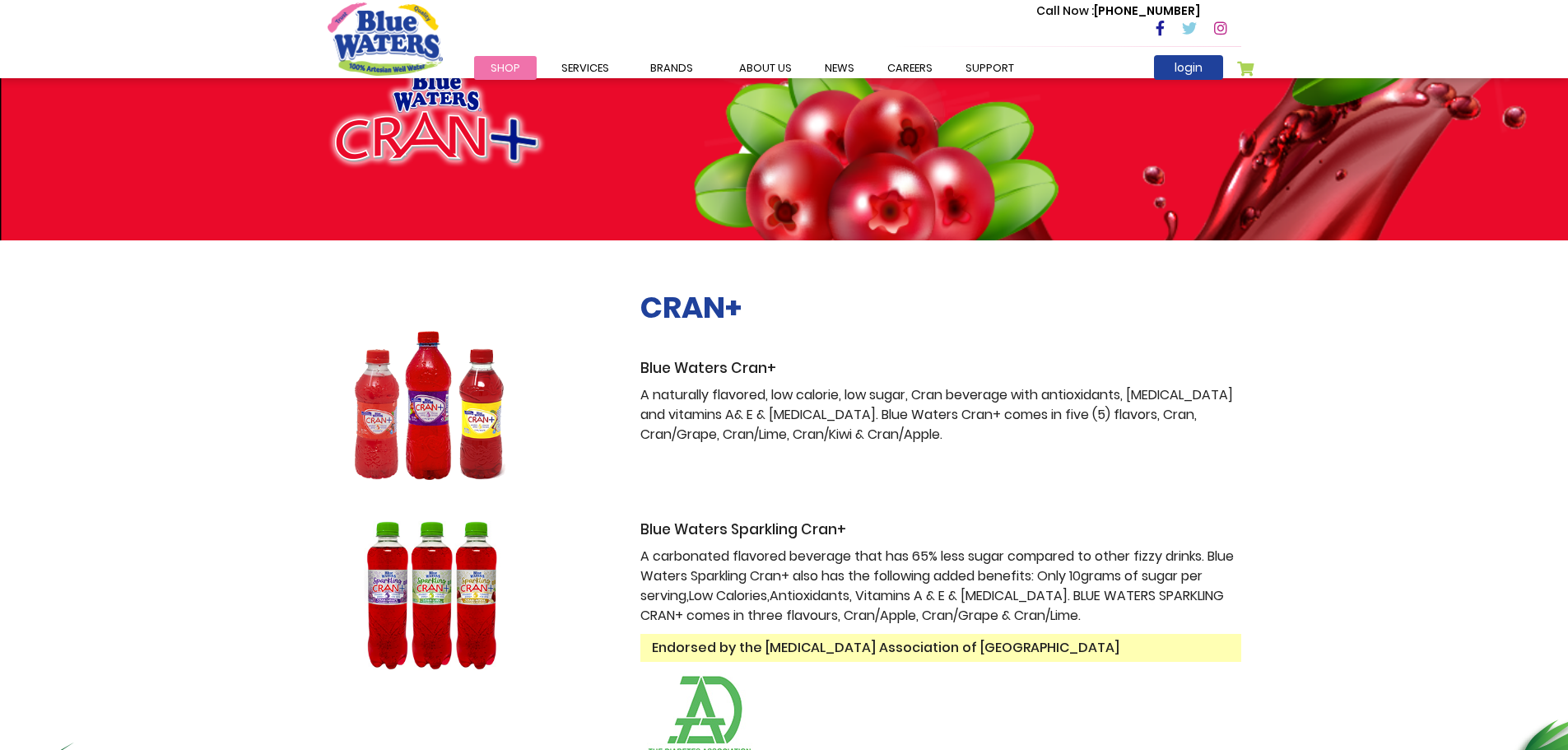
scroll to position [83, 0]
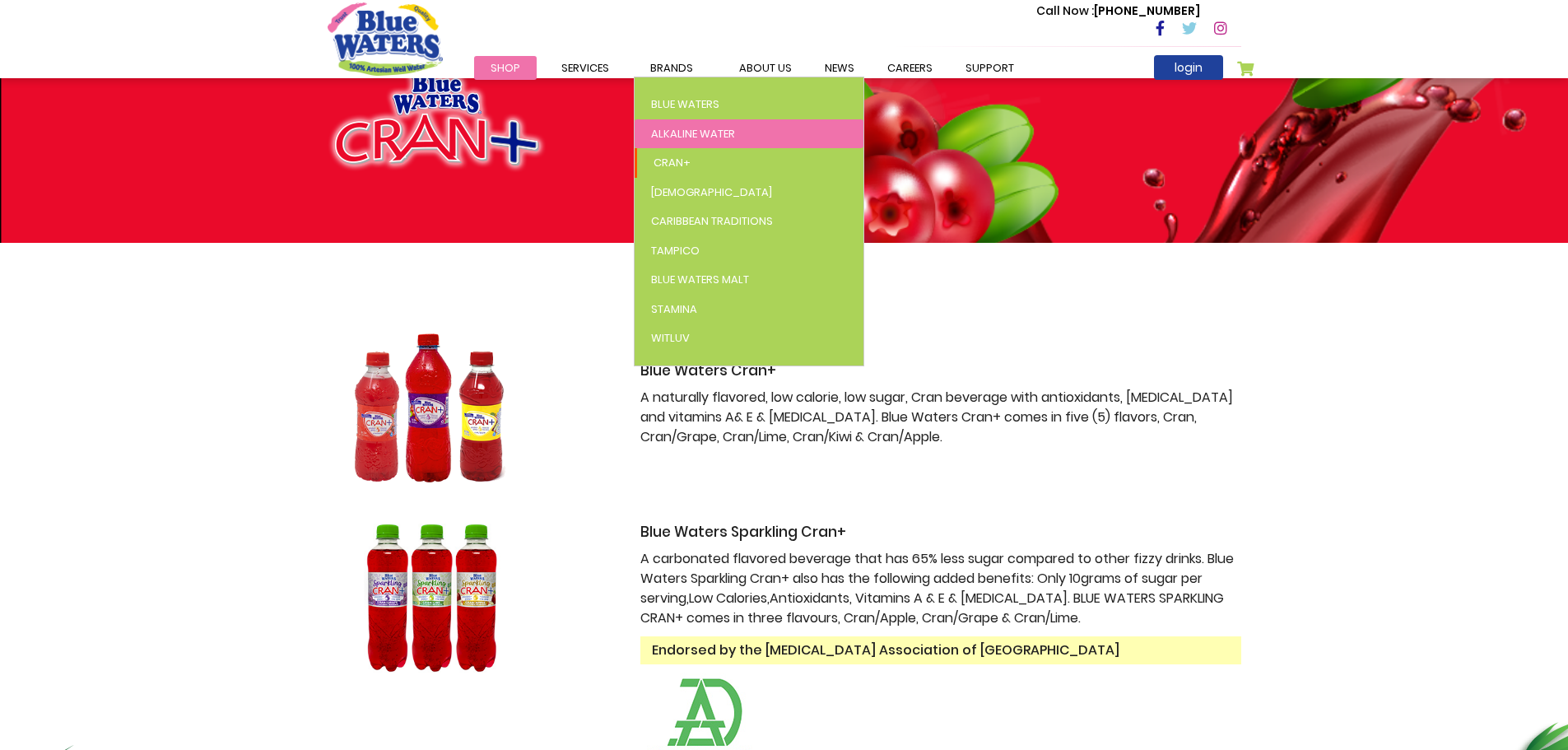
click at [682, 137] on span "Alkaline Water" at bounding box center [693, 134] width 84 height 16
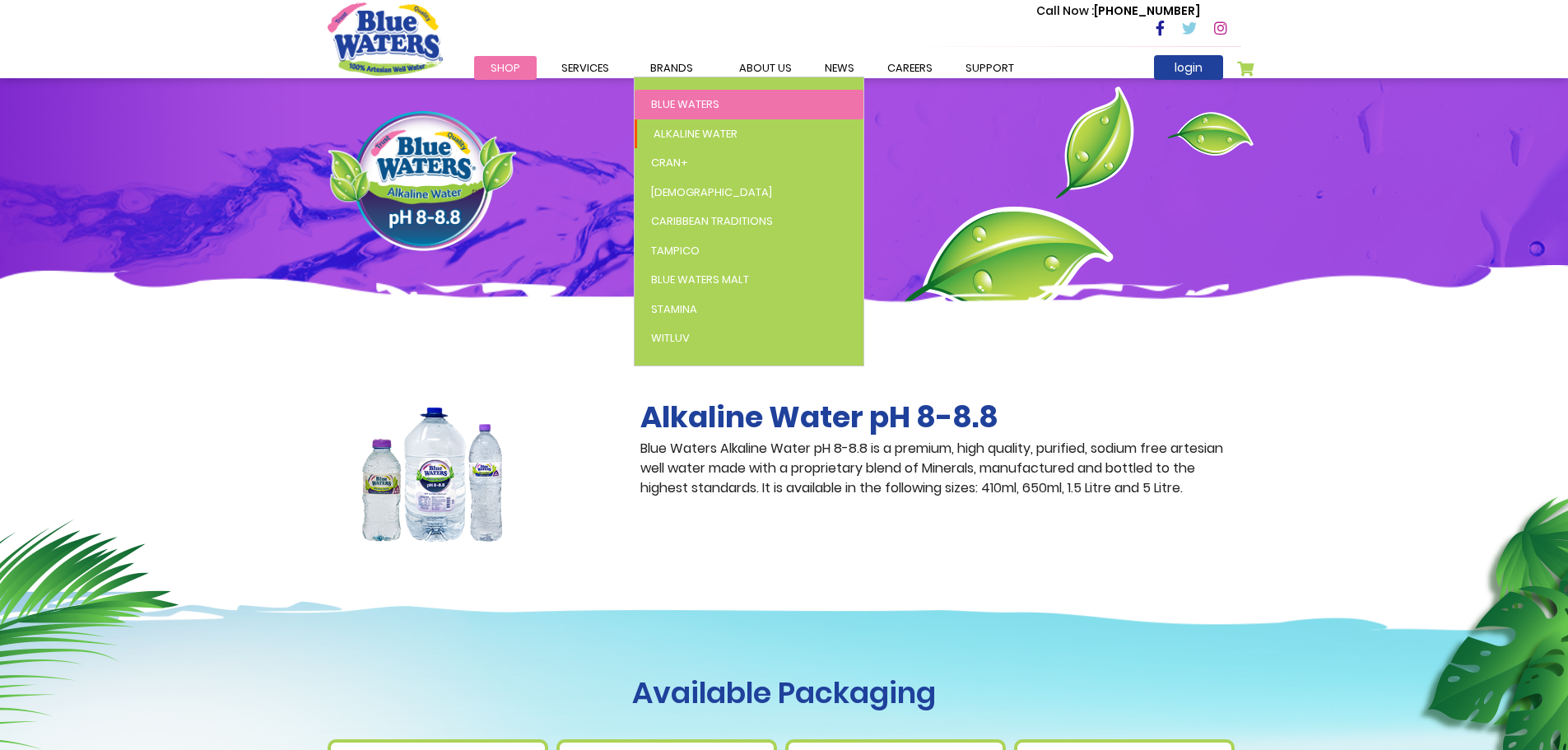
click at [682, 105] on span "Blue Waters" at bounding box center [686, 104] width 69 height 16
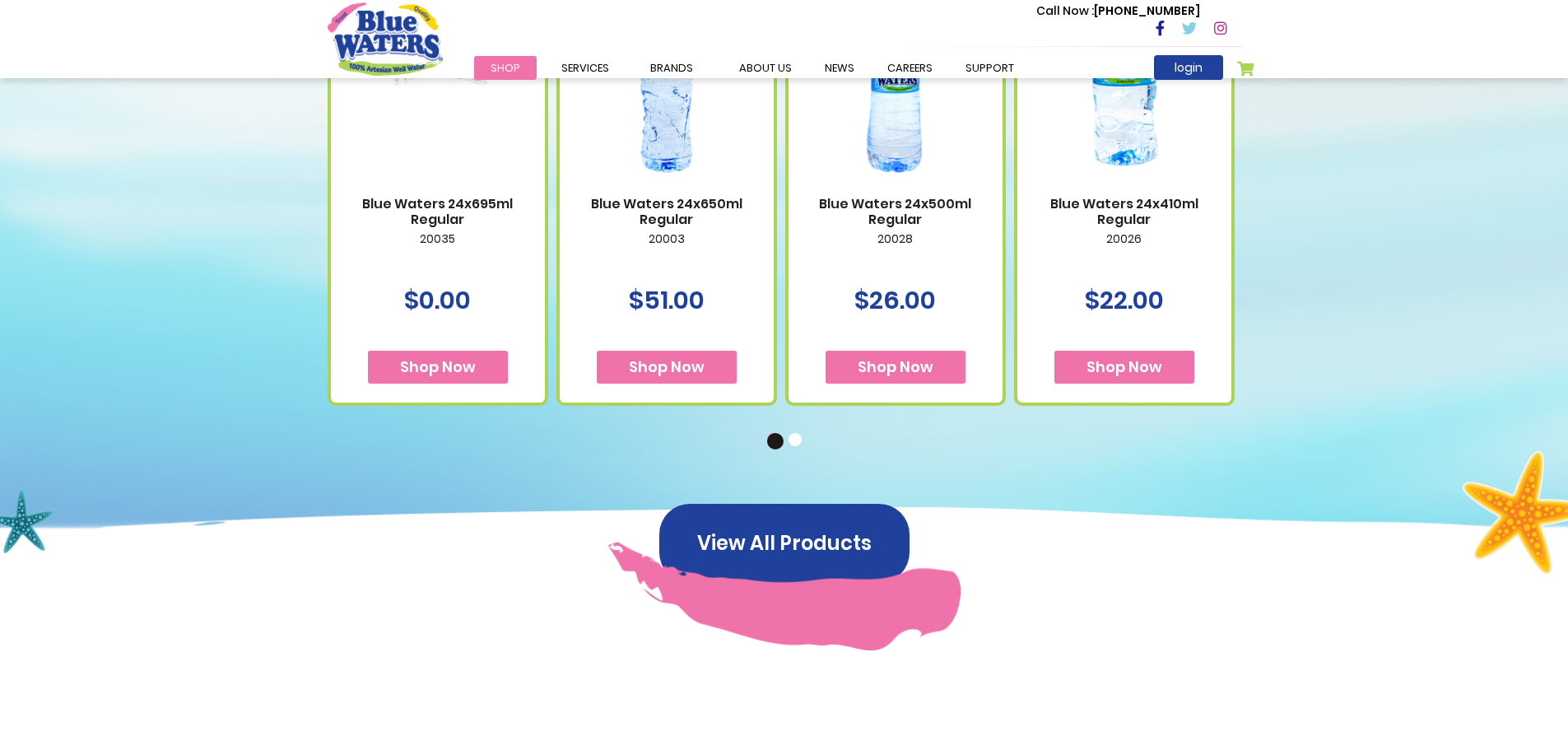
scroll to position [988, 0]
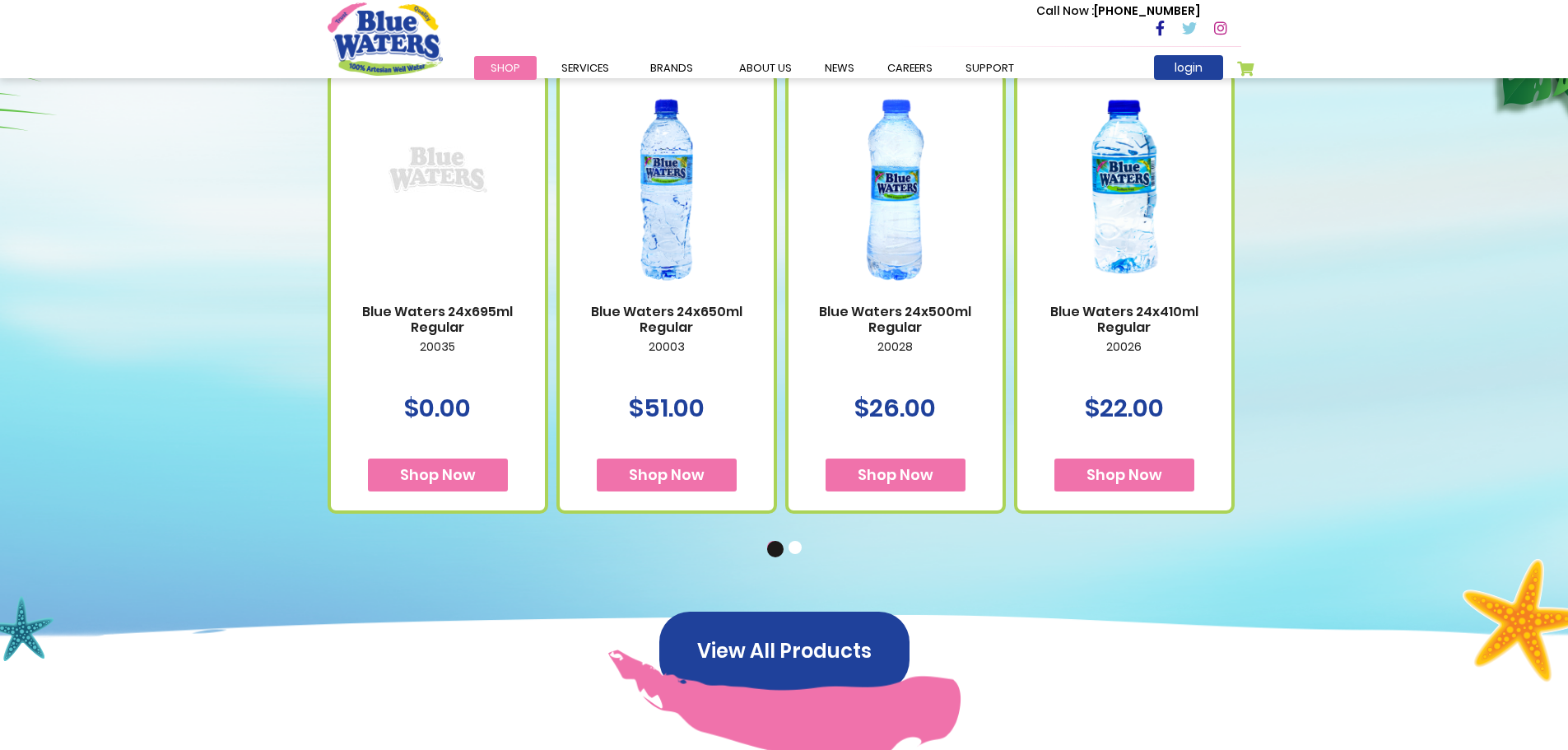
click at [651, 476] on span "Shop Now" at bounding box center [667, 475] width 76 height 20
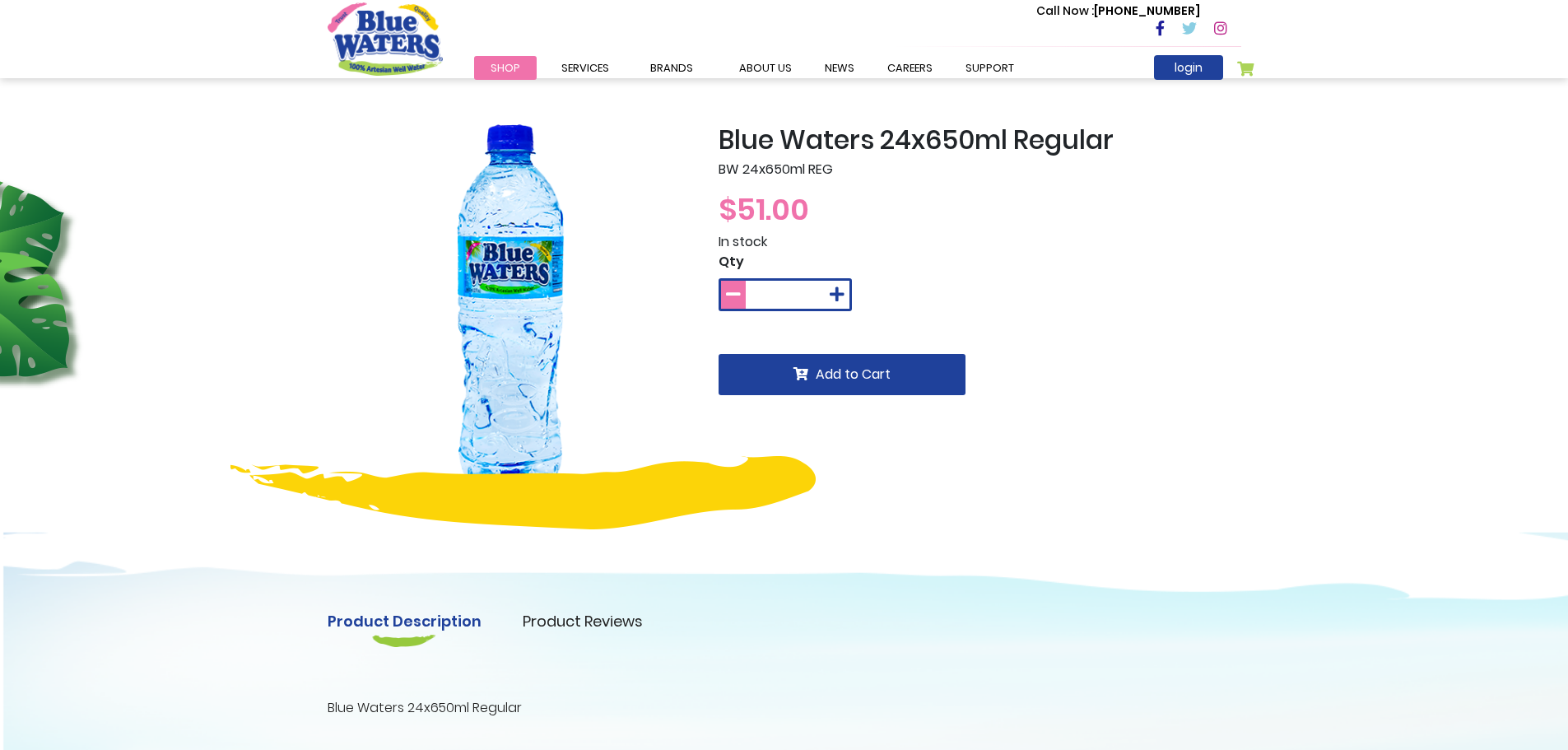
click at [732, 294] on icon at bounding box center [733, 295] width 15 height 17
click at [833, 293] on icon at bounding box center [837, 295] width 15 height 17
click at [833, 292] on icon at bounding box center [837, 295] width 15 height 17
click at [835, 292] on icon at bounding box center [837, 295] width 15 height 17
click at [734, 296] on icon at bounding box center [733, 295] width 15 height 17
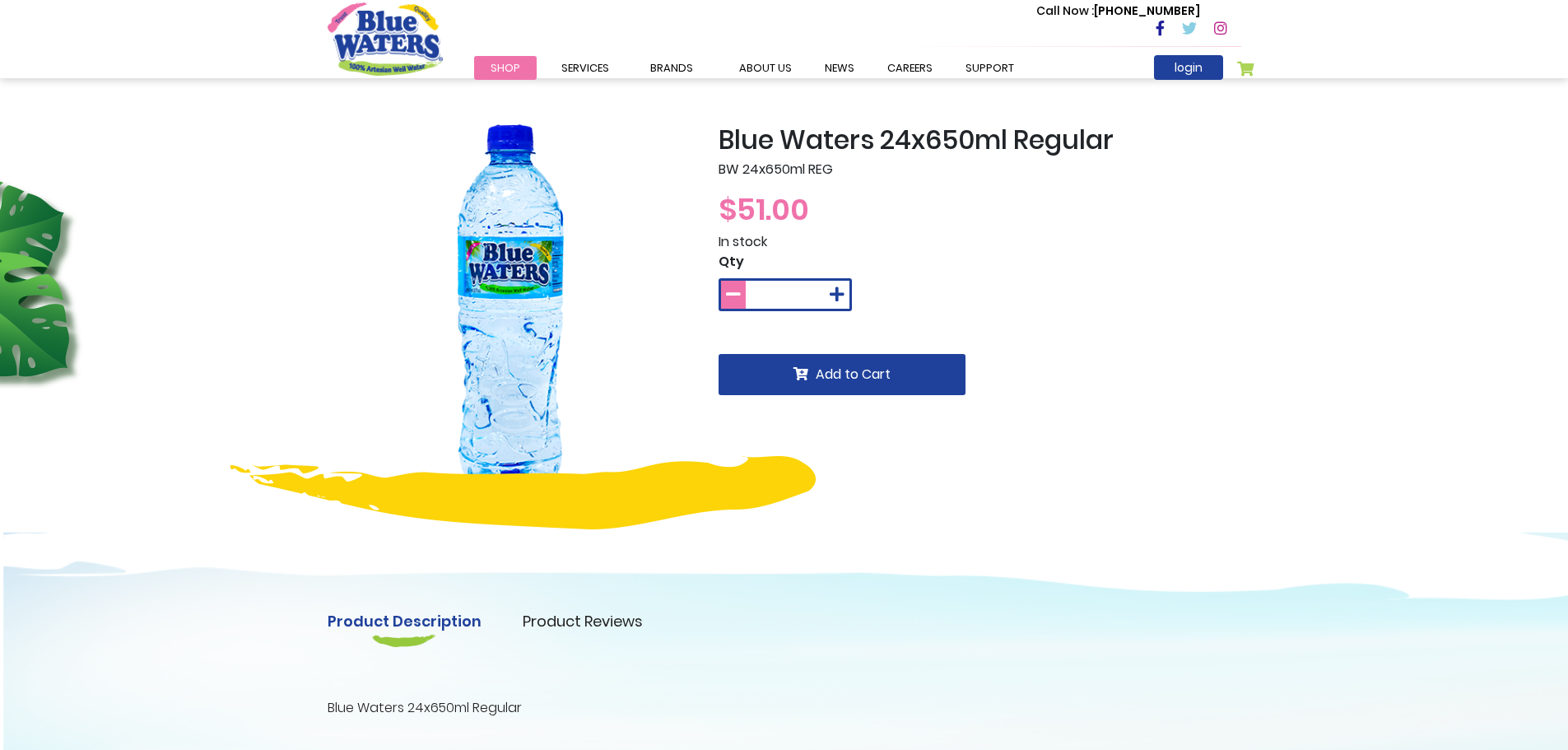
click at [734, 296] on icon at bounding box center [733, 295] width 15 height 17
drag, startPoint x: 883, startPoint y: 134, endPoint x: 1142, endPoint y: 138, distance: 259.0
click at [1142, 138] on h2 "Blue Waters 24x650ml Regular" at bounding box center [979, 140] width 523 height 32
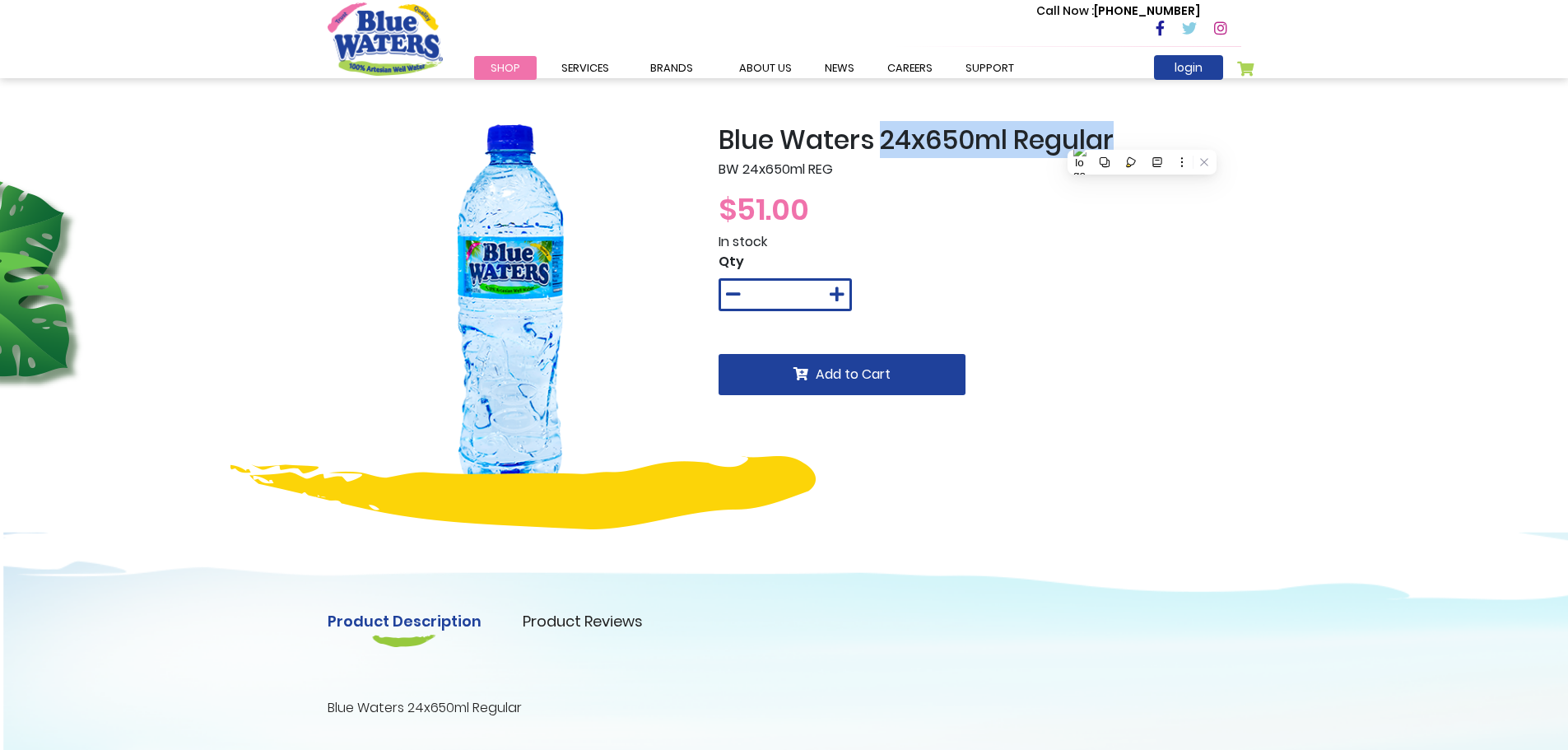
click at [1148, 134] on h2 "Blue Waters 24x650ml Regular" at bounding box center [979, 140] width 523 height 32
click at [841, 298] on icon at bounding box center [837, 295] width 15 height 17
type input "*"
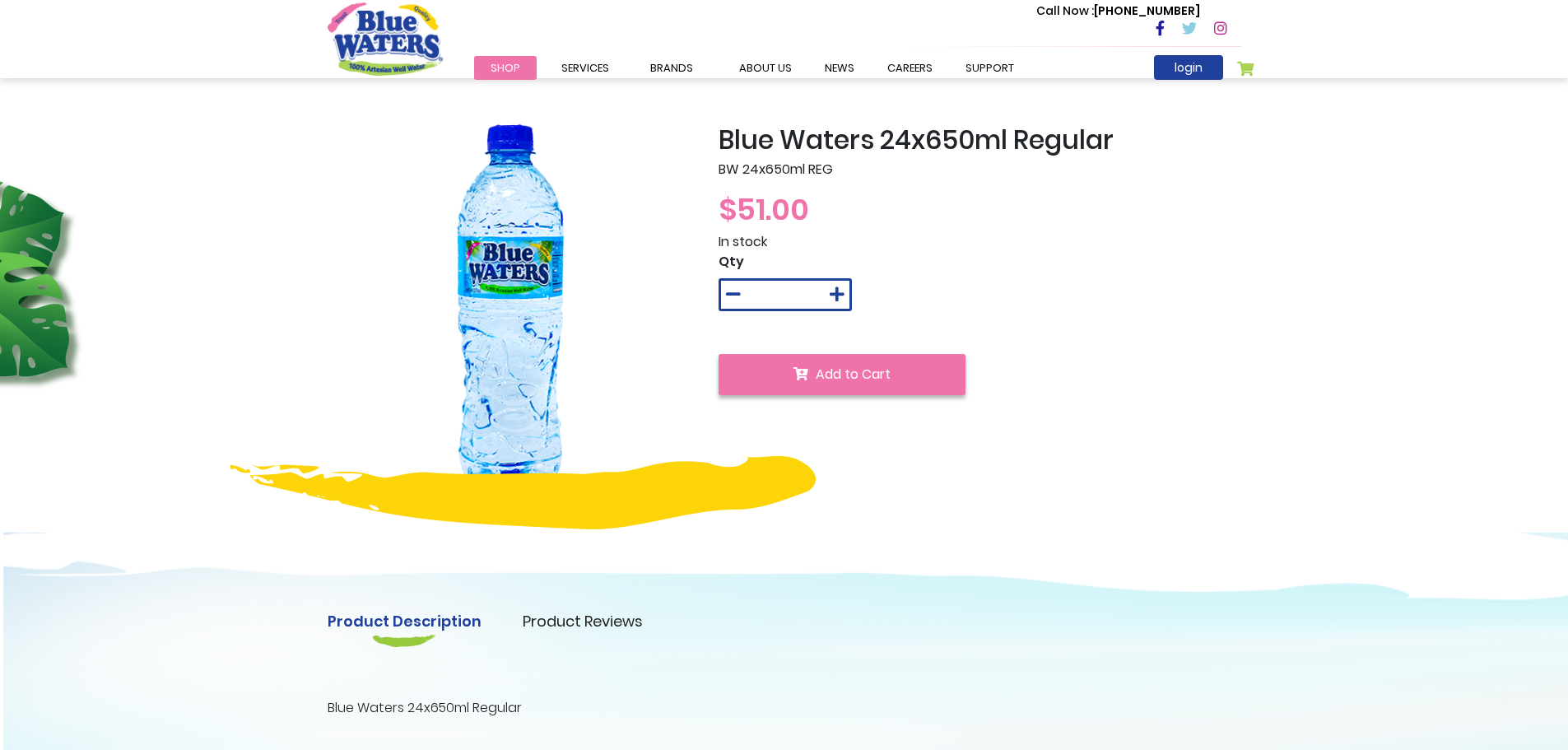
click at [833, 380] on span "Add to Cart" at bounding box center [853, 374] width 75 height 19
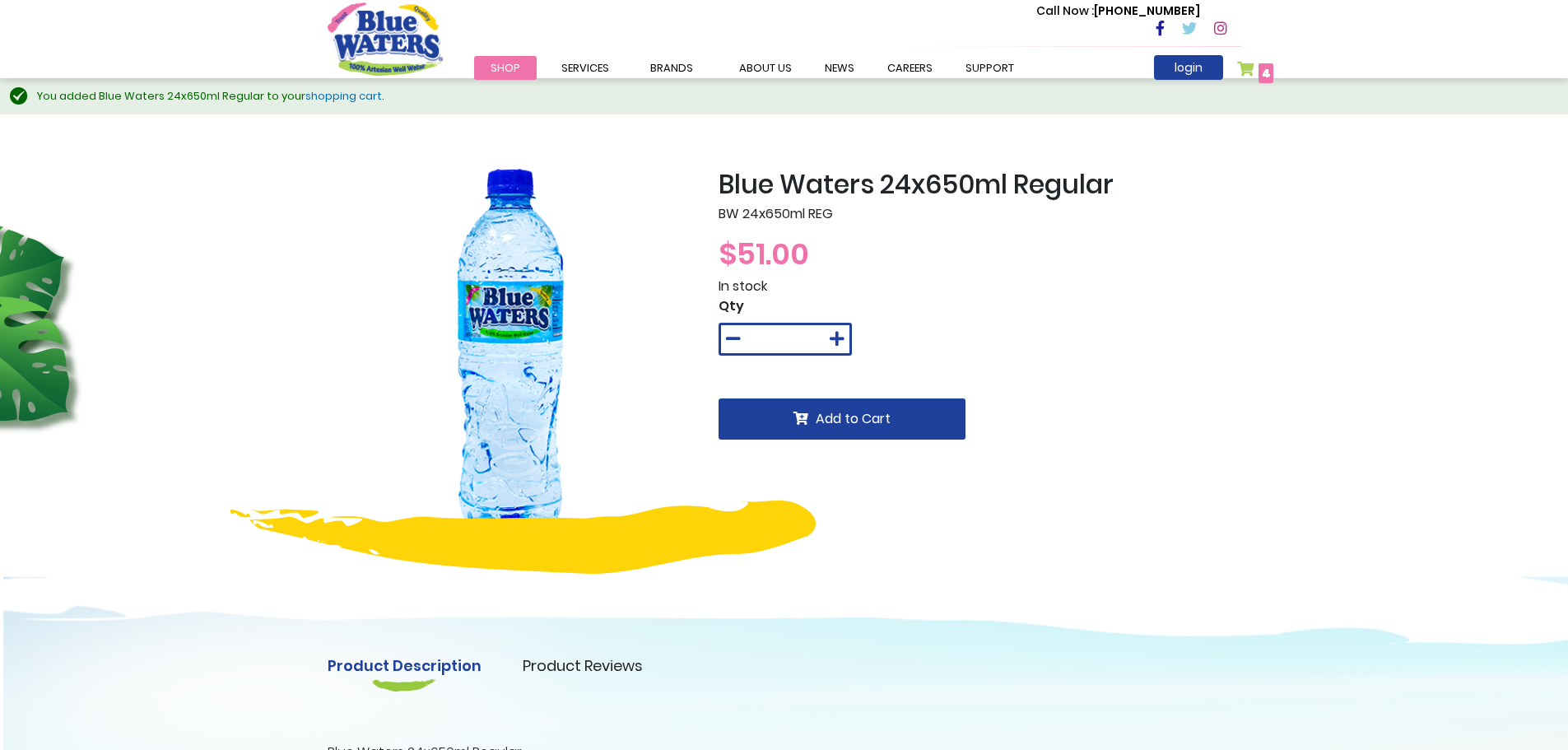
click at [343, 99] on link "shopping cart" at bounding box center [344, 96] width 76 height 16
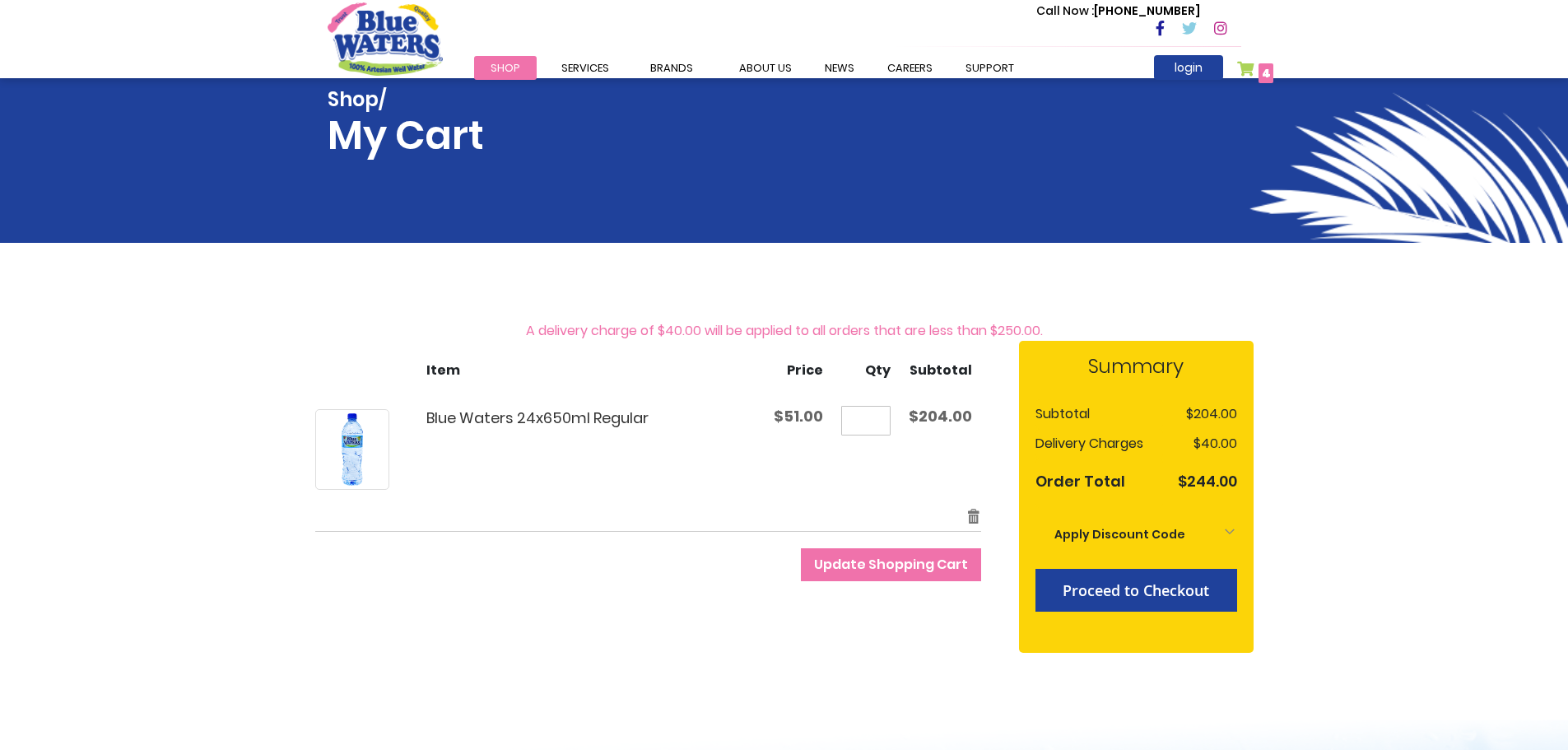
drag, startPoint x: 875, startPoint y: 426, endPoint x: 857, endPoint y: 423, distance: 18.2
click at [857, 423] on input "*" at bounding box center [865, 421] width 49 height 30
type input "*"
click at [898, 564] on span "Update Shopping Cart" at bounding box center [891, 564] width 154 height 19
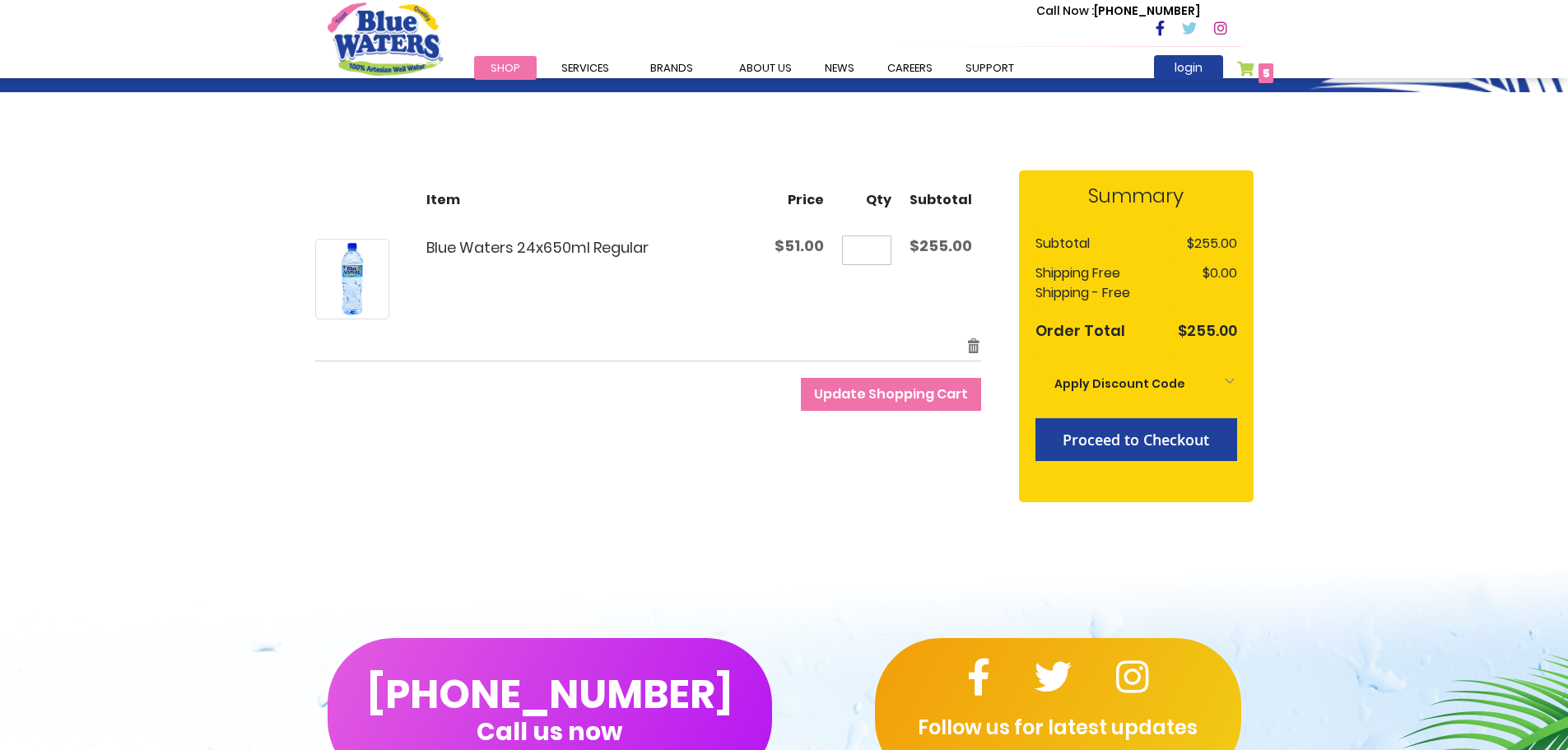
scroll to position [164, 0]
